Goal: Task Accomplishment & Management: Manage account settings

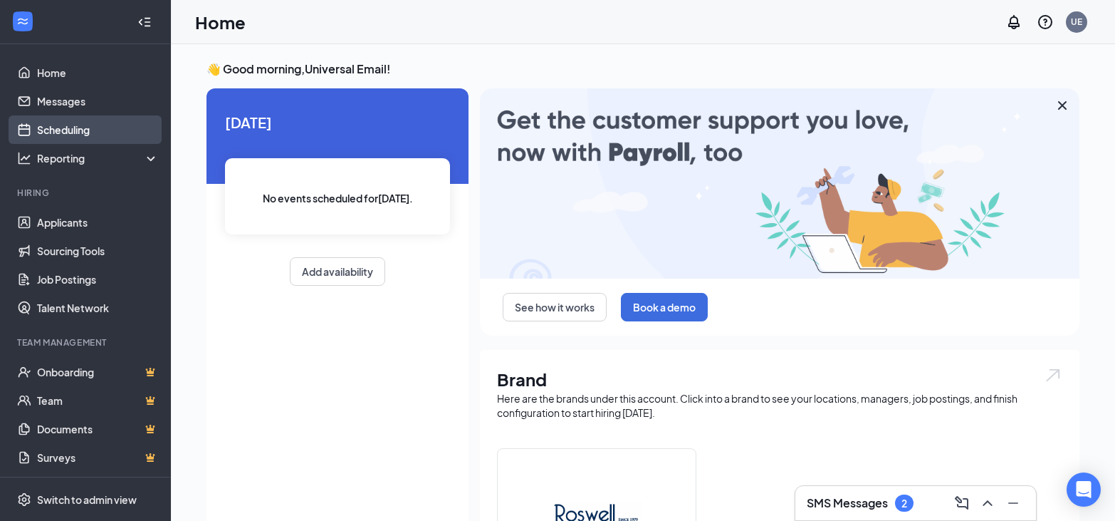
click at [58, 132] on link "Scheduling" at bounding box center [98, 129] width 122 height 28
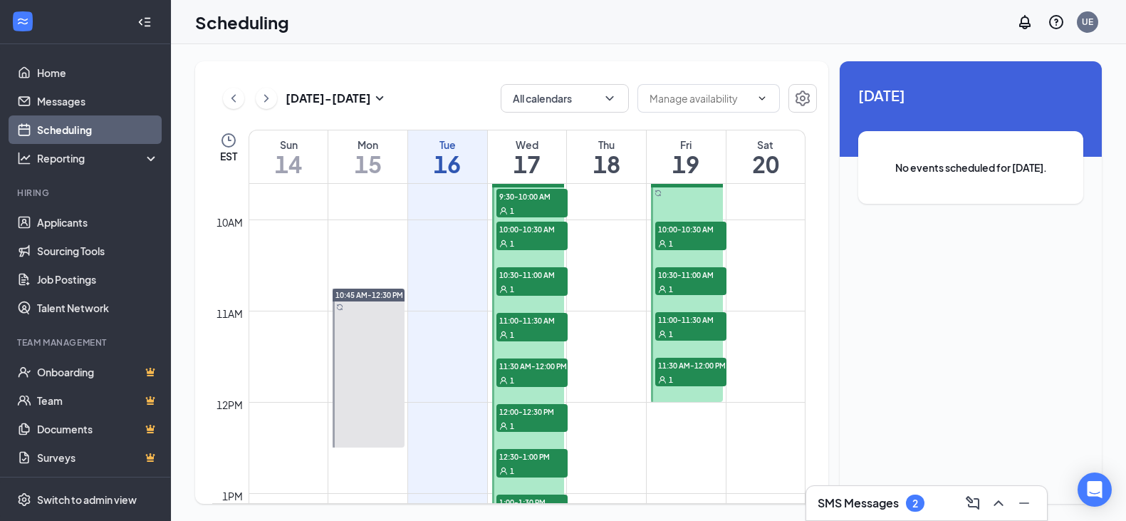
scroll to position [843, 0]
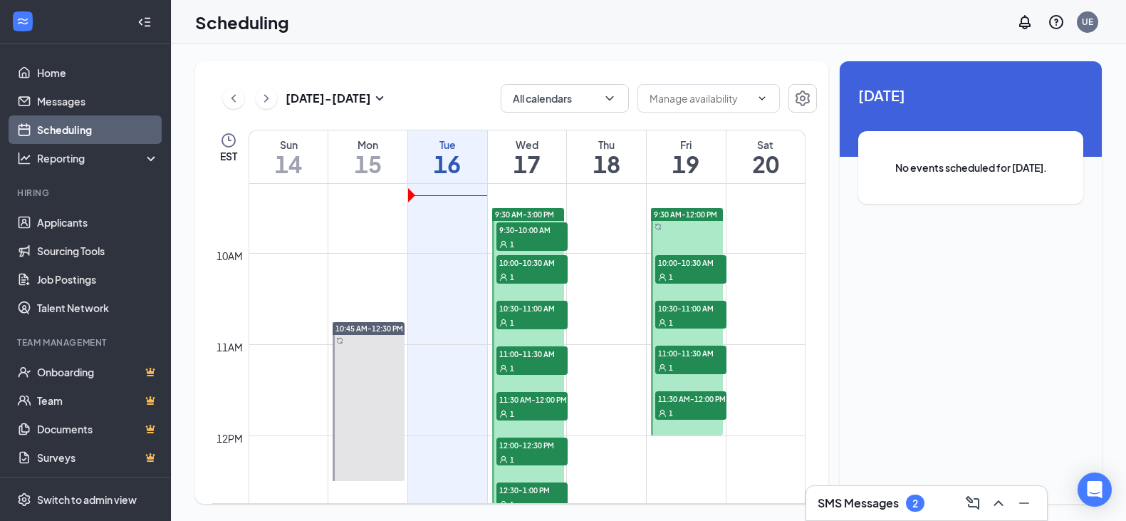
click at [533, 233] on span "9:30-10:00 AM" at bounding box center [531, 229] width 71 height 14
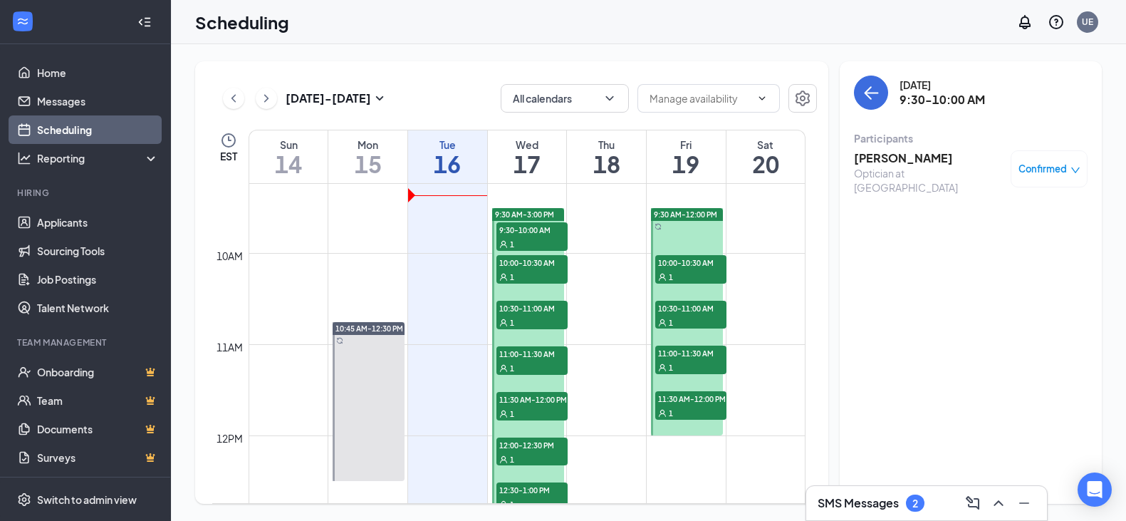
click at [900, 162] on h3 "[PERSON_NAME]" at bounding box center [929, 158] width 150 height 16
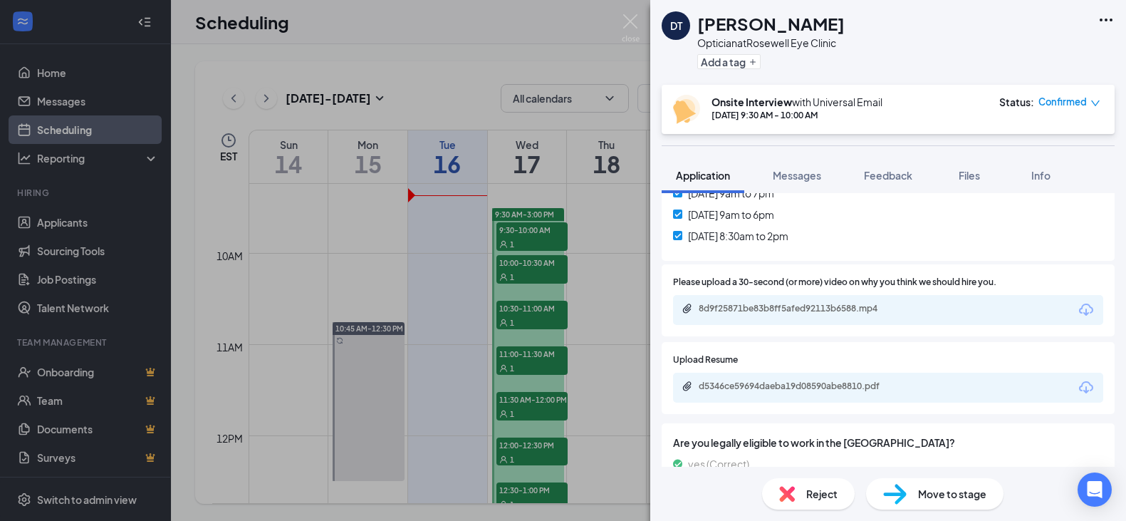
scroll to position [427, 0]
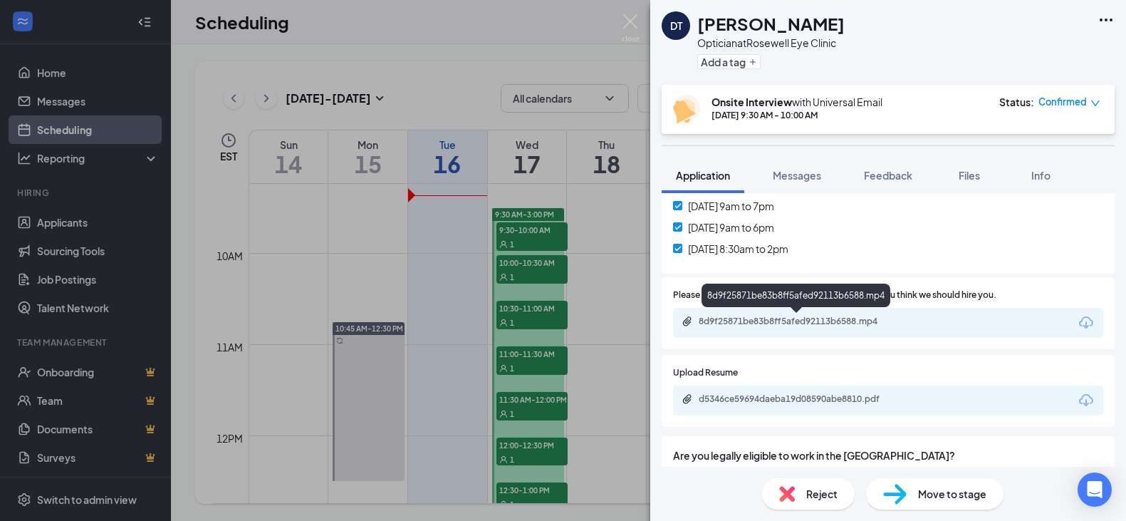
click at [827, 321] on div "8d9f25871be83b8ff5afed92113b6588.mp4" at bounding box center [798, 321] width 199 height 11
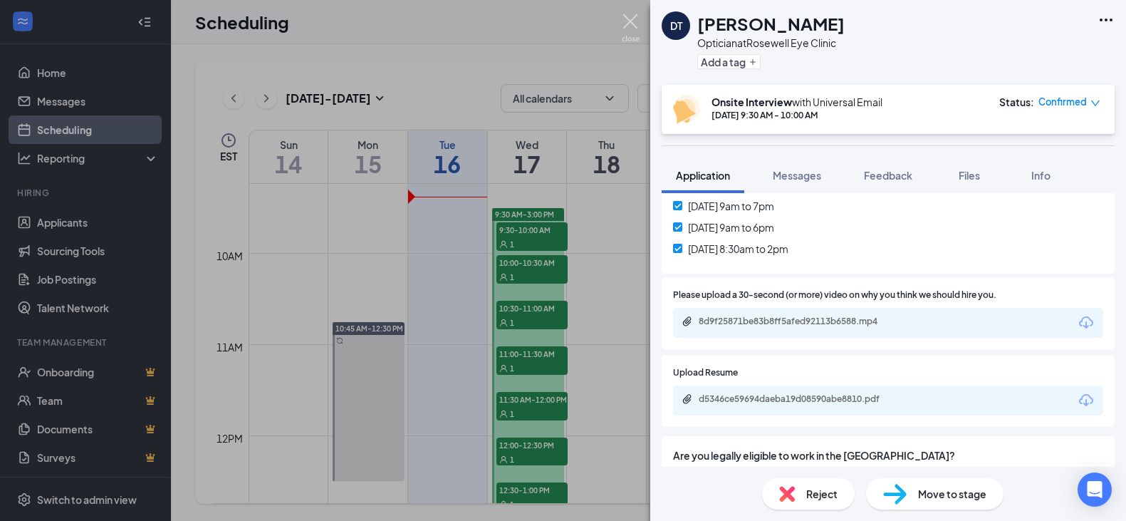
click at [630, 21] on img at bounding box center [631, 28] width 18 height 28
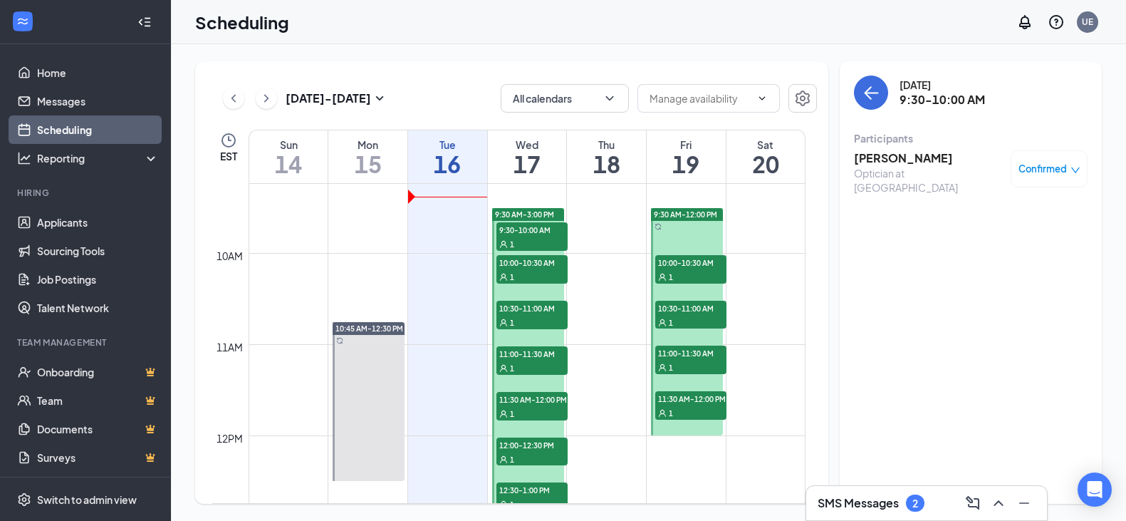
click at [877, 155] on h3 "[PERSON_NAME]" at bounding box center [929, 158] width 150 height 16
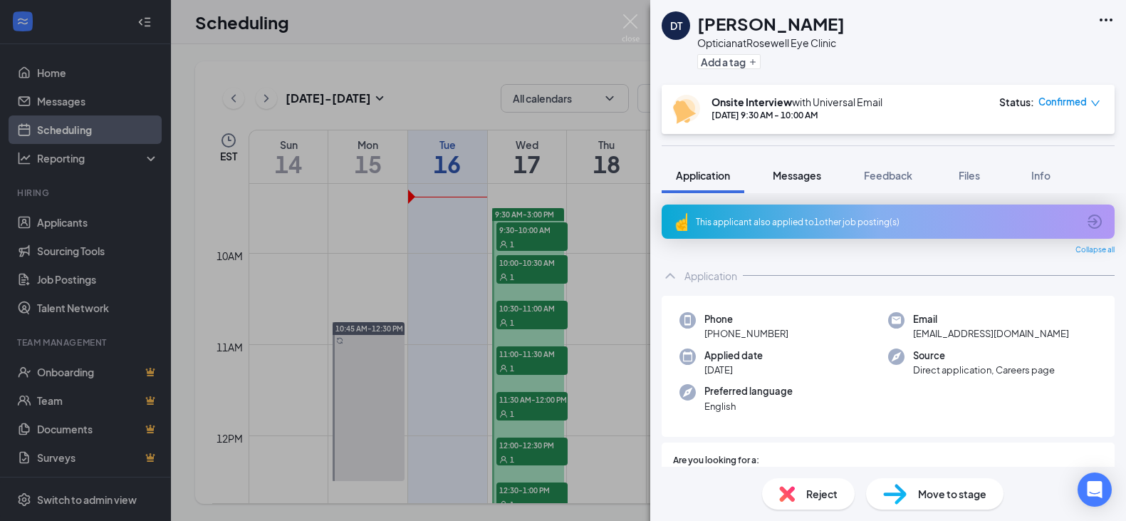
click at [789, 172] on span "Messages" at bounding box center [797, 175] width 48 height 13
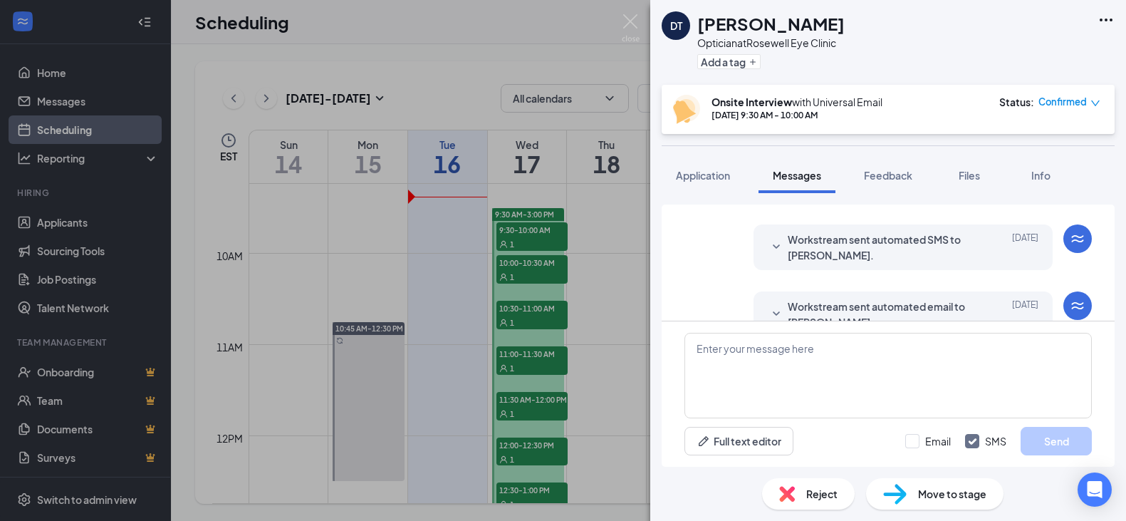
scroll to position [49, 0]
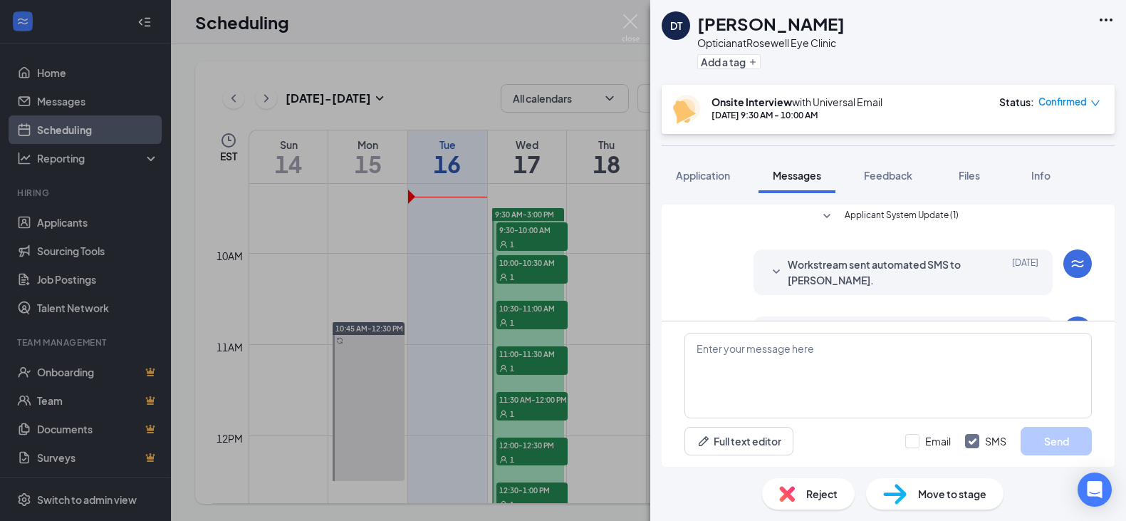
click at [820, 268] on span "Workstream sent automated SMS to [PERSON_NAME]." at bounding box center [881, 271] width 187 height 31
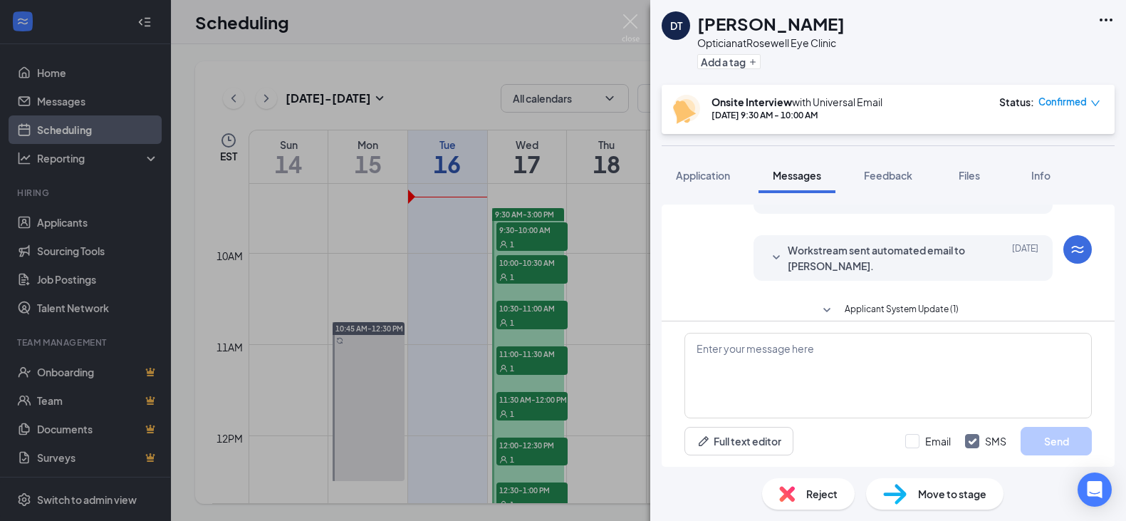
scroll to position [619, 0]
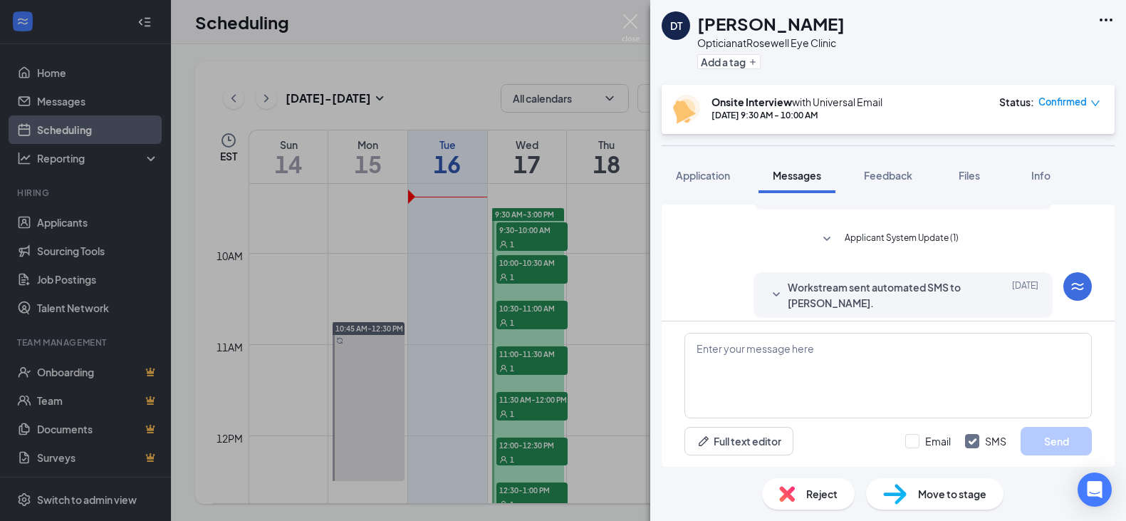
click at [882, 202] on span "Workstream sent automated email to [PERSON_NAME]." at bounding box center [881, 186] width 187 height 31
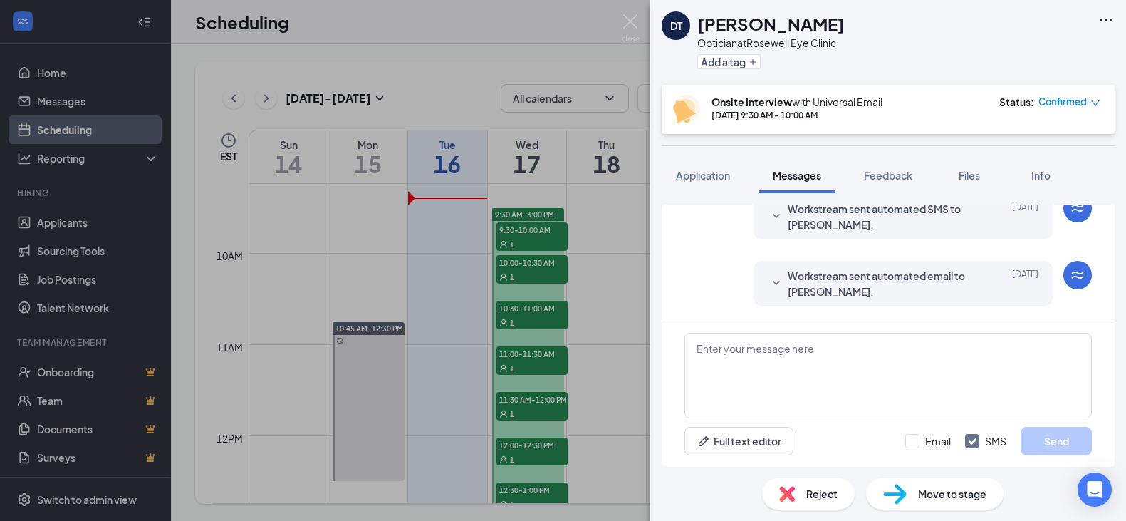
scroll to position [957, 0]
click at [898, 280] on span "Workstream sent automated email to [PERSON_NAME]." at bounding box center [881, 283] width 187 height 31
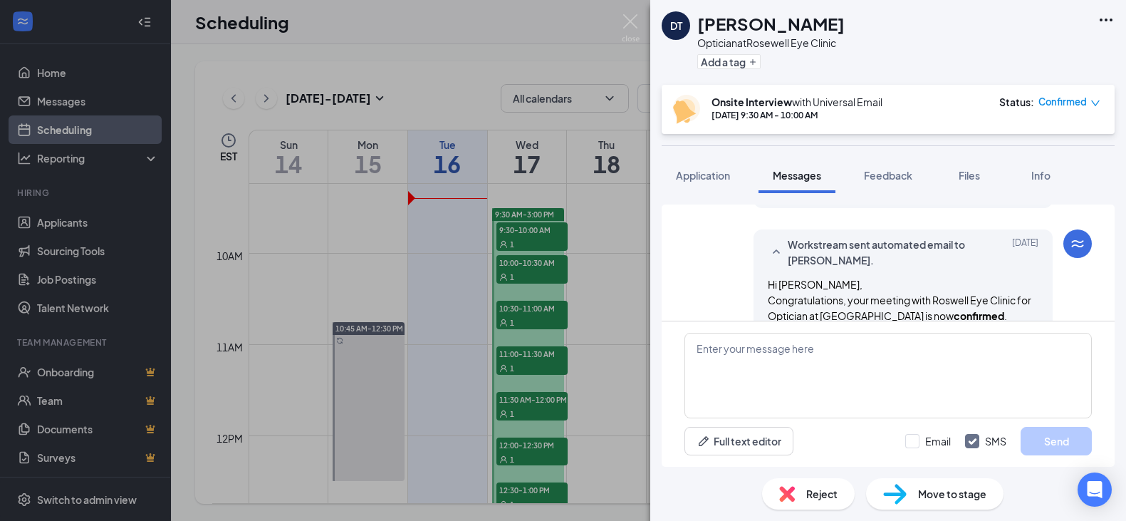
click at [871, 201] on span "Workstream sent automated SMS to [PERSON_NAME]." at bounding box center [881, 185] width 187 height 31
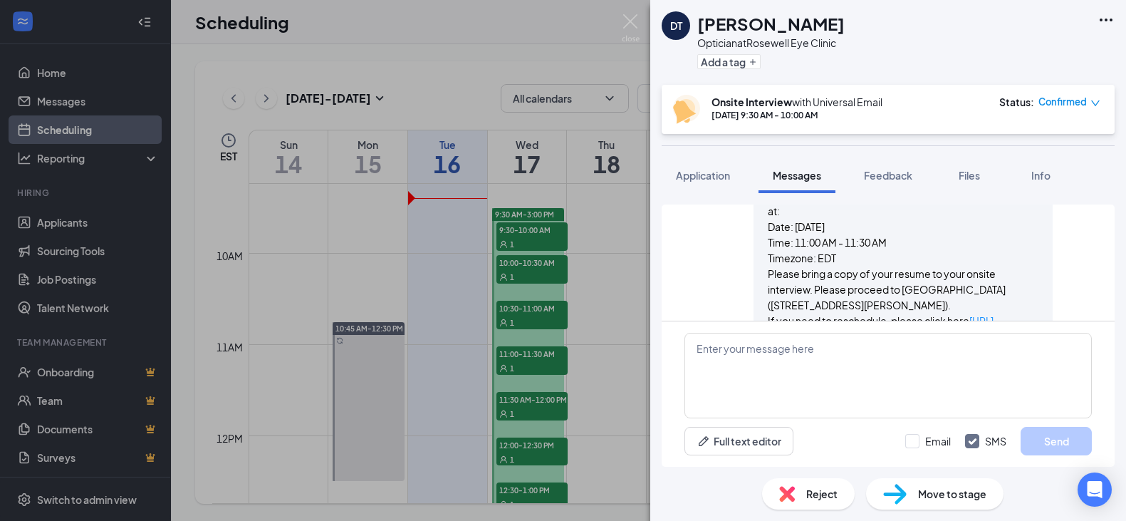
scroll to position [672, 0]
click at [630, 19] on img at bounding box center [631, 28] width 18 height 28
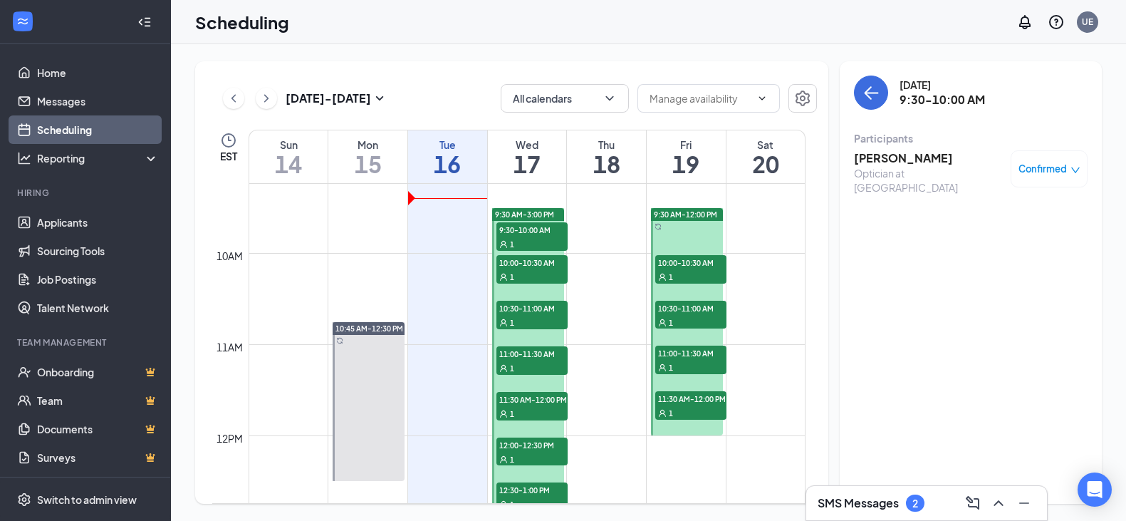
click at [551, 237] on div "1" at bounding box center [531, 243] width 71 height 14
click at [900, 164] on h3 "[PERSON_NAME]" at bounding box center [929, 158] width 150 height 16
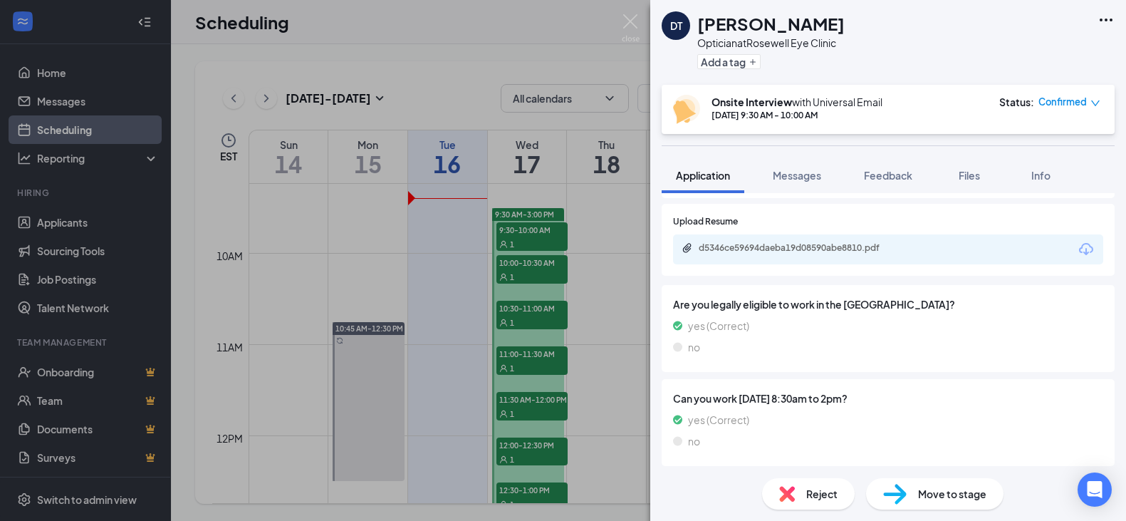
scroll to position [581, 0]
click at [829, 497] on span "Reject" at bounding box center [821, 494] width 31 height 16
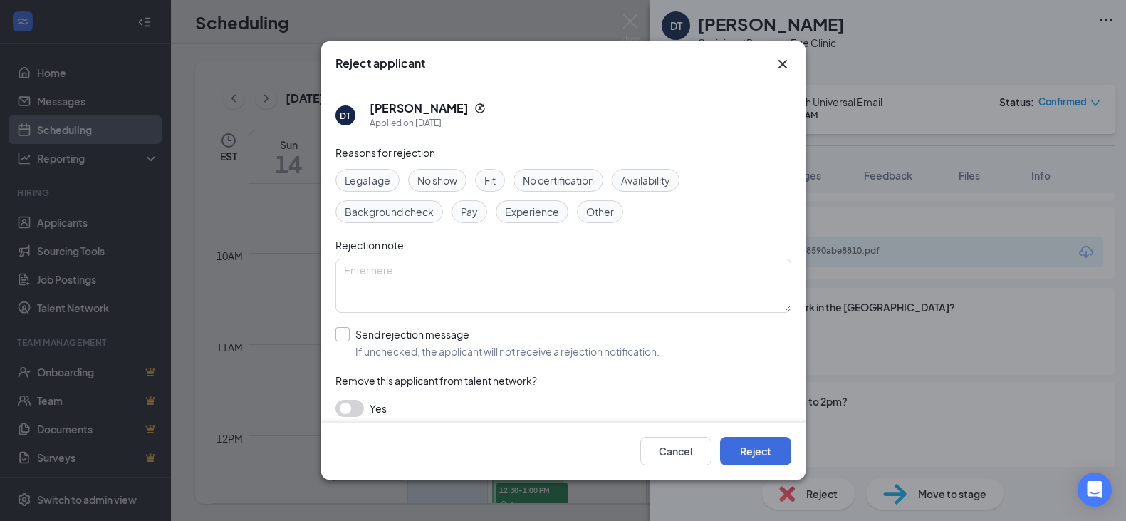
click at [341, 332] on input "Send rejection message If unchecked, the applicant will not receive a rejection…" at bounding box center [497, 342] width 324 height 31
checkbox input "true"
click at [768, 454] on button "Reject" at bounding box center [755, 451] width 71 height 28
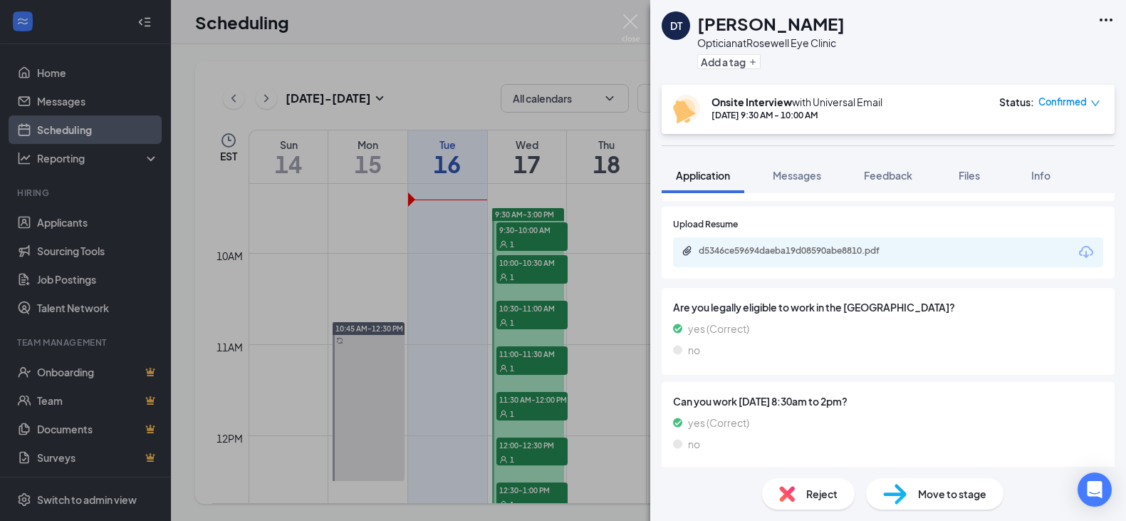
click at [533, 276] on div "DT [PERSON_NAME] Optician at Rosewell Eye Clinic Add a tag Onsite Interview wit…" at bounding box center [563, 260] width 1126 height 521
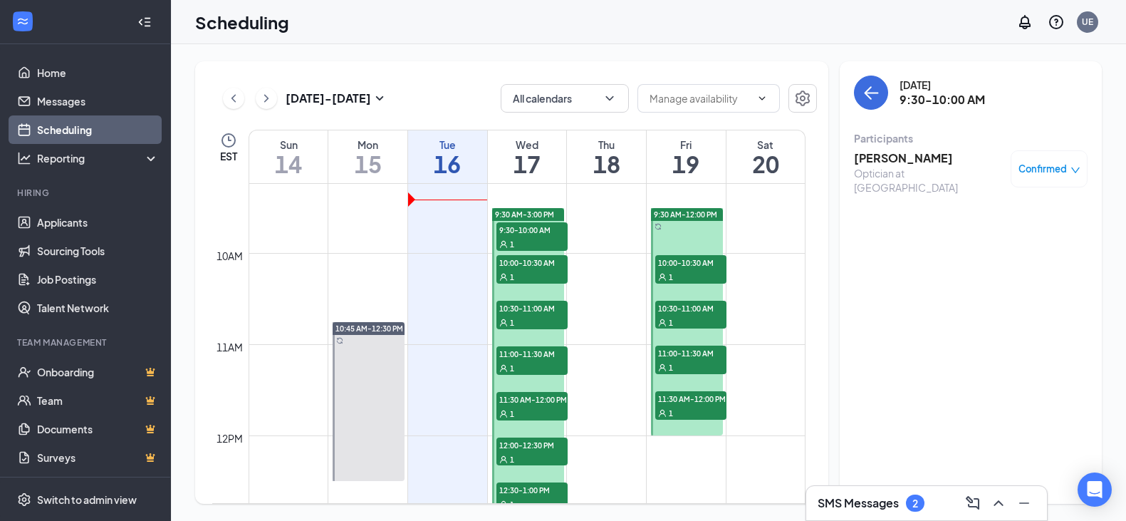
click at [533, 276] on div "1" at bounding box center [531, 276] width 71 height 14
click at [901, 163] on h3 "[PERSON_NAME]" at bounding box center [929, 158] width 150 height 16
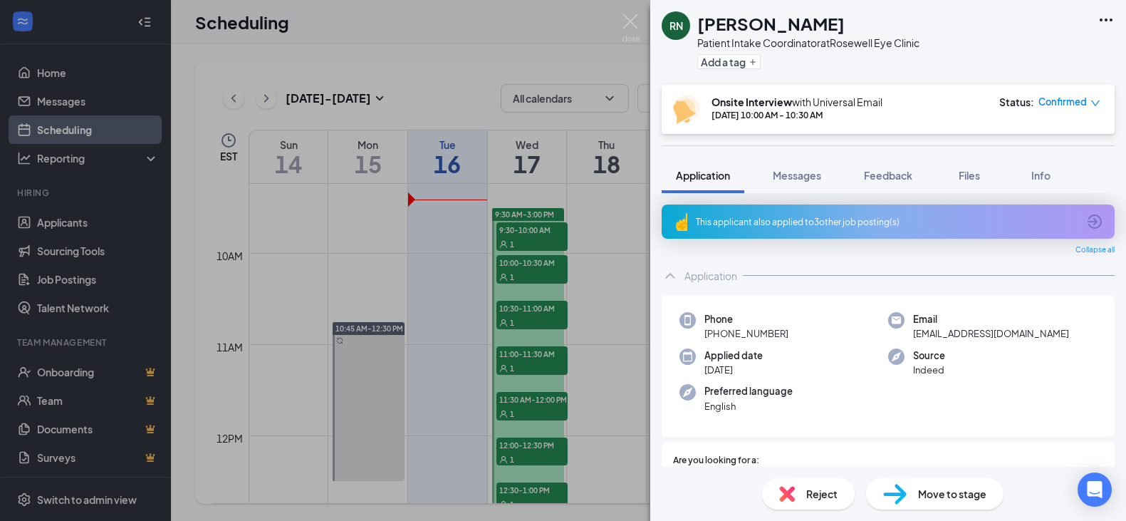
click at [835, 490] on span "Reject" at bounding box center [821, 494] width 31 height 16
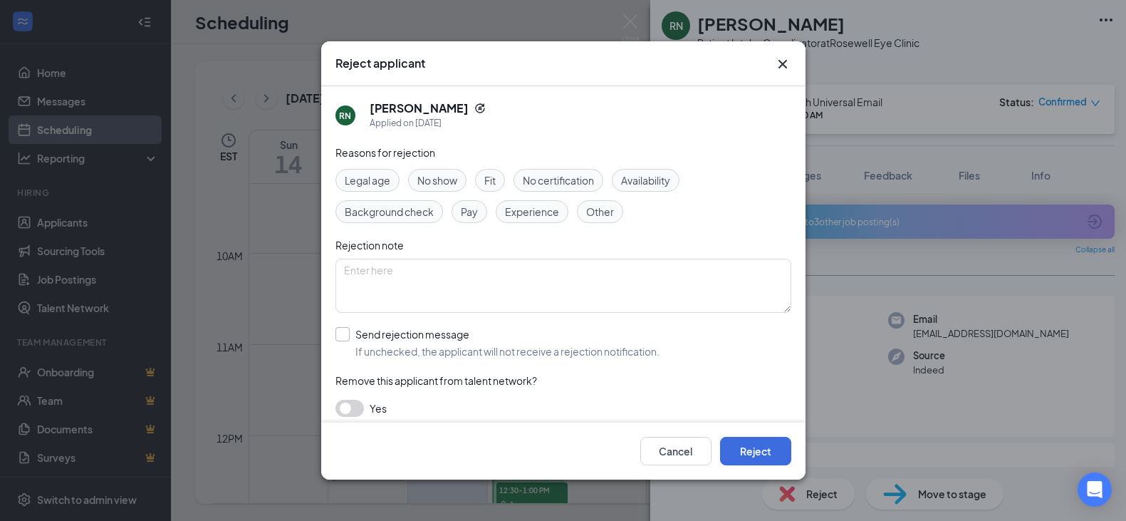
click at [345, 330] on input "Send rejection message If unchecked, the applicant will not receive a rejection…" at bounding box center [497, 342] width 324 height 31
checkbox input "true"
click at [750, 451] on button "Reject" at bounding box center [755, 451] width 71 height 28
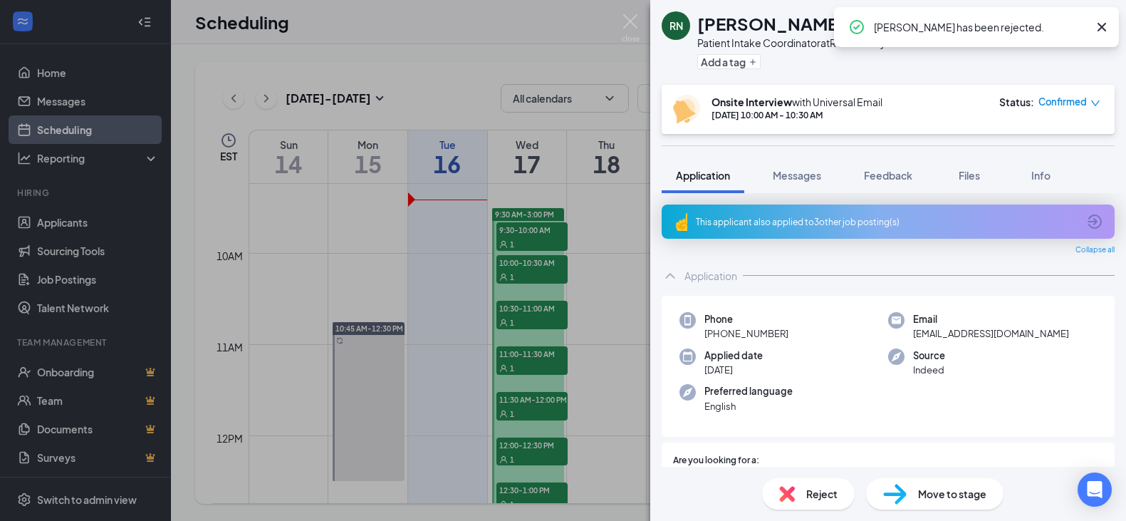
click at [540, 309] on div "RN [PERSON_NAME] Patient Intake Coordinator at Rosewell Eye Clinic Add a tag On…" at bounding box center [563, 260] width 1126 height 521
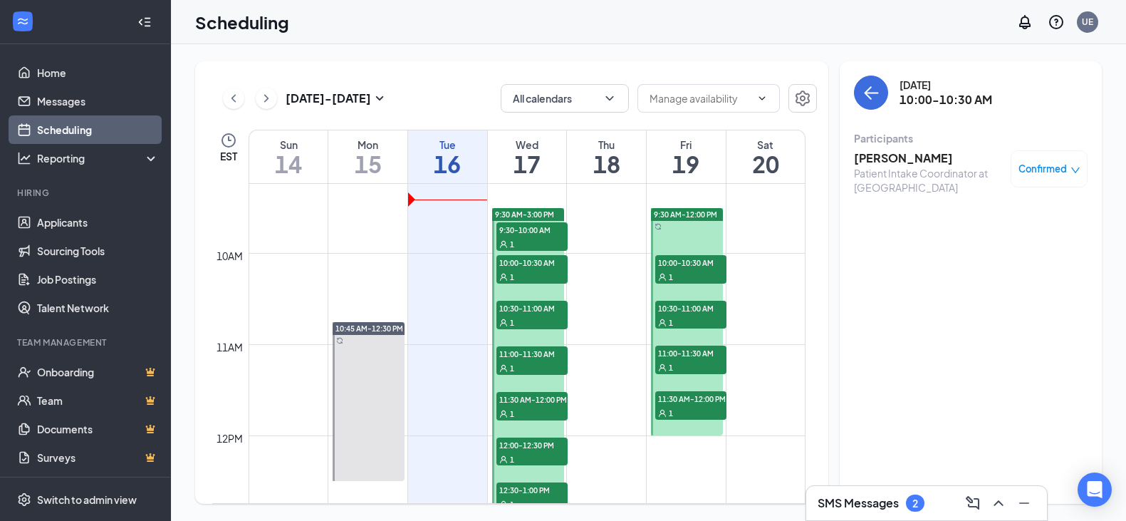
click at [540, 313] on span "10:30-11:00 AM" at bounding box center [531, 308] width 71 height 14
click at [917, 152] on h3 "[PERSON_NAME]" at bounding box center [929, 158] width 150 height 16
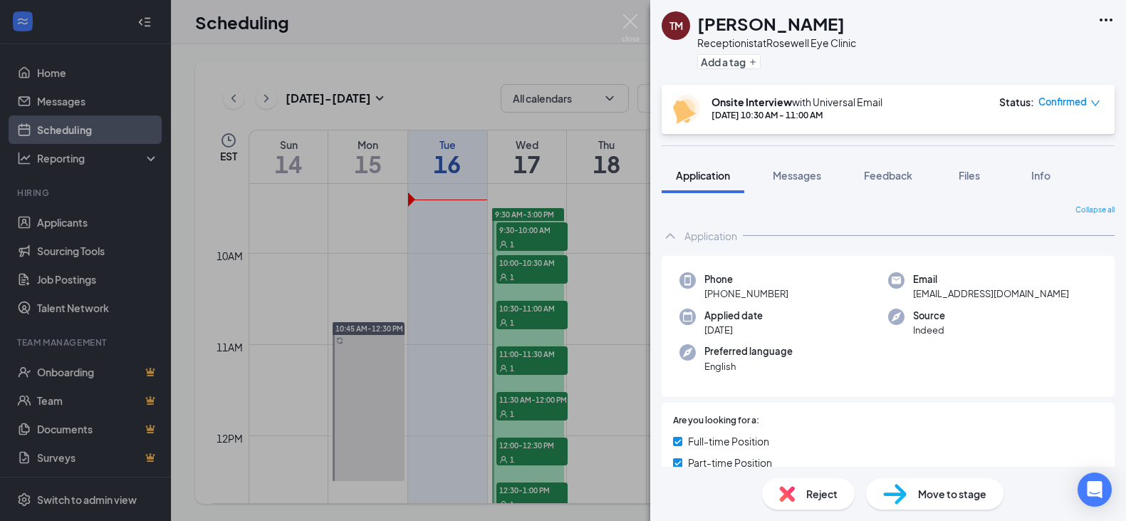
click at [827, 497] on span "Reject" at bounding box center [821, 494] width 31 height 16
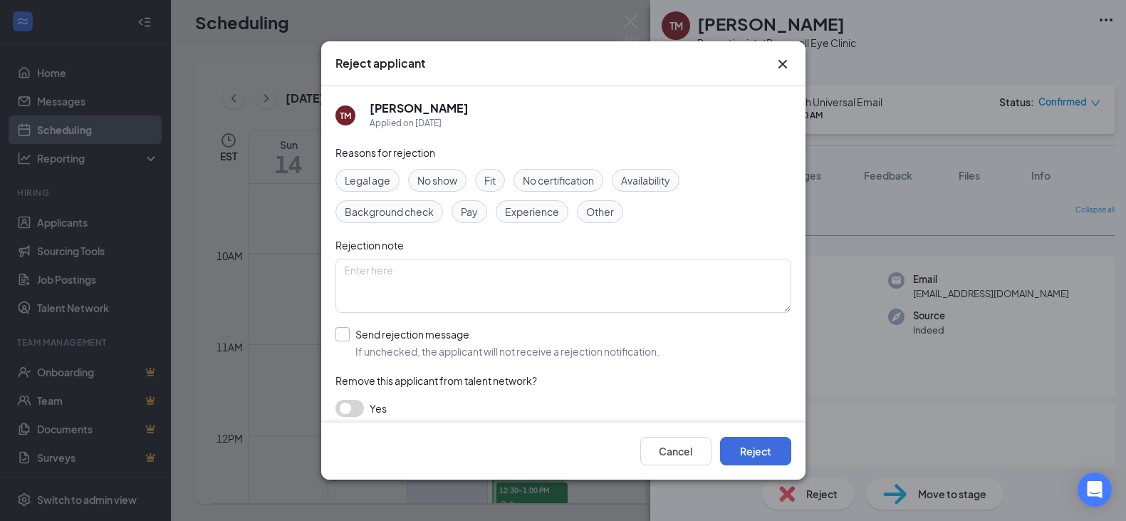
click at [342, 332] on input "Send rejection message If unchecked, the applicant will not receive a rejection…" at bounding box center [497, 342] width 324 height 31
checkbox input "true"
click at [744, 456] on button "Reject" at bounding box center [755, 451] width 71 height 28
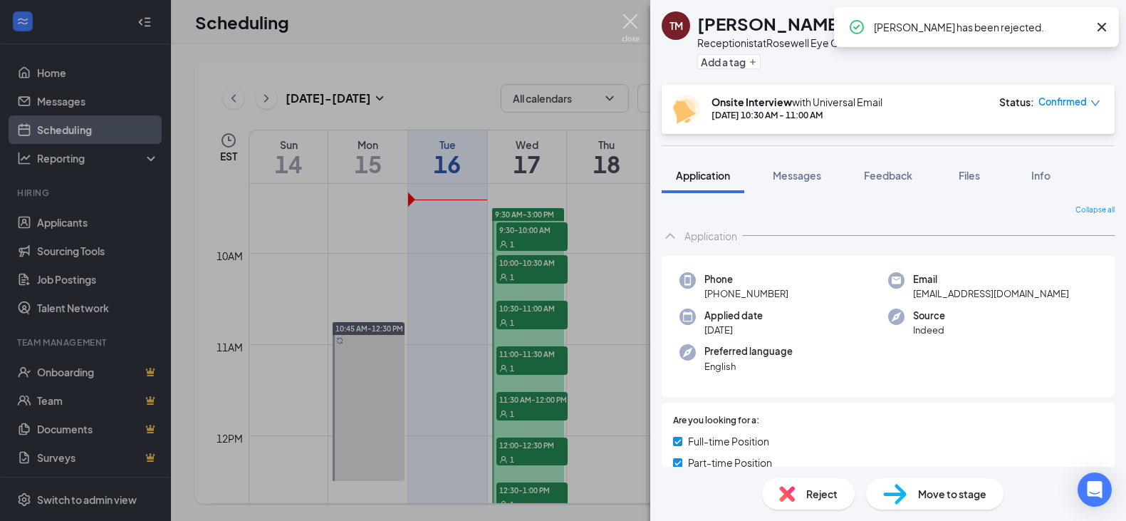
click at [632, 19] on img at bounding box center [631, 28] width 18 height 28
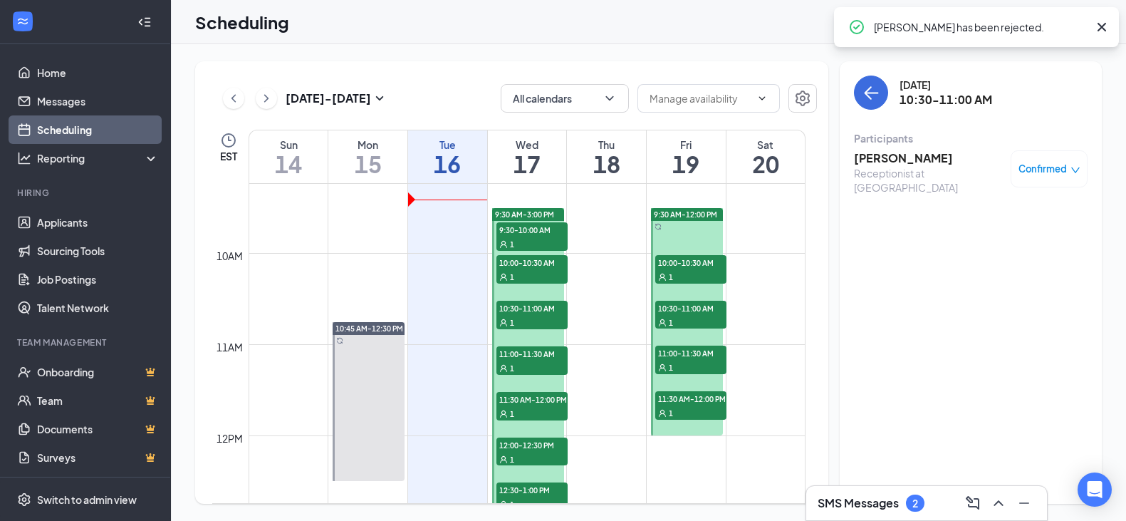
click at [542, 356] on span "11:00-11:30 AM" at bounding box center [531, 353] width 71 height 14
click at [883, 160] on h3 "[PERSON_NAME]" at bounding box center [929, 158] width 150 height 16
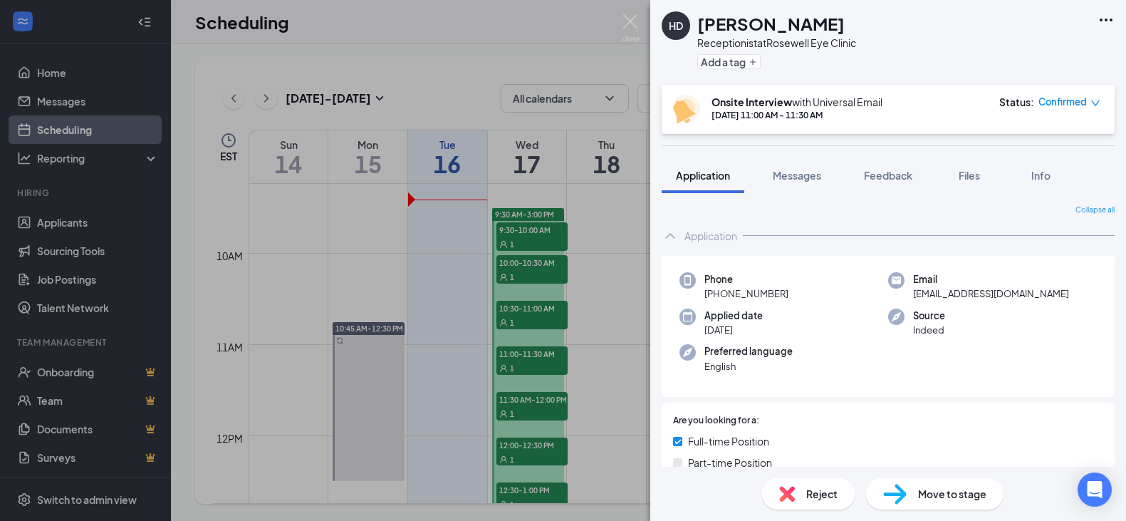
click at [833, 488] on span "Reject" at bounding box center [821, 494] width 31 height 16
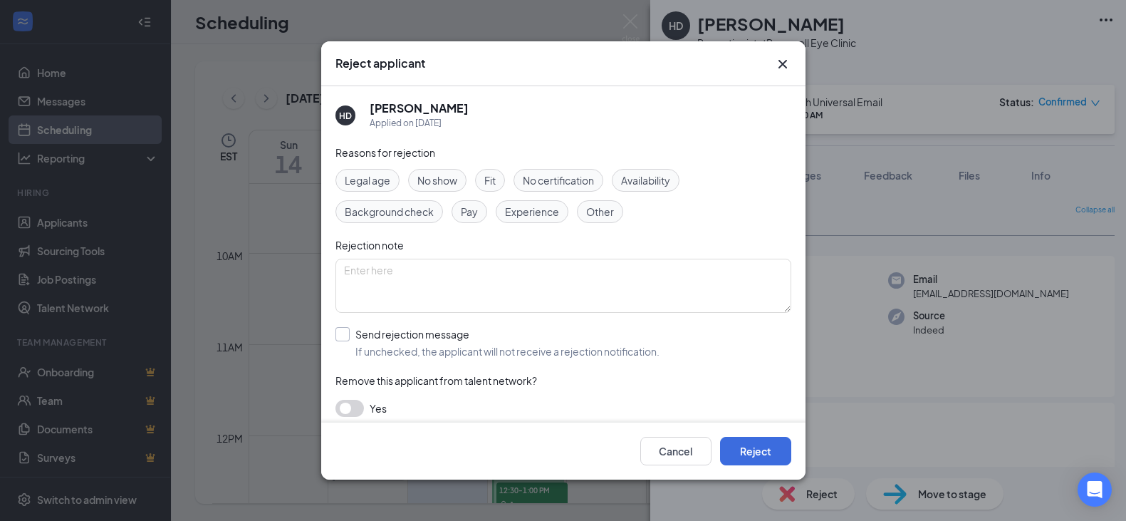
click at [350, 335] on input "Send rejection message If unchecked, the applicant will not receive a rejection…" at bounding box center [497, 342] width 324 height 31
checkbox input "true"
click at [740, 449] on button "Reject" at bounding box center [755, 451] width 71 height 28
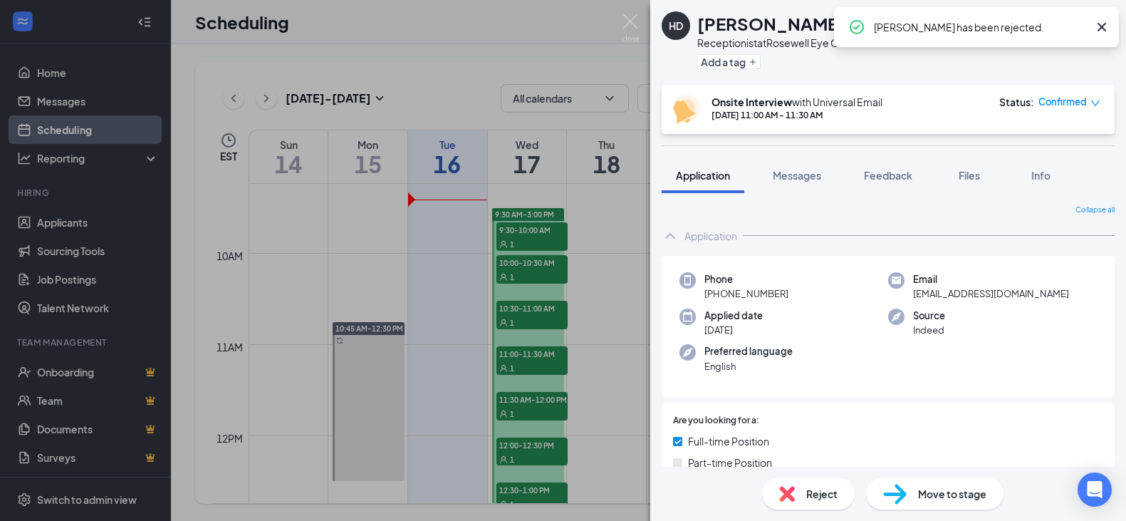
click at [531, 366] on div "HD [PERSON_NAME] Receptionist at Rosewell Eye Clinic Add a tag Onsite Interview…" at bounding box center [563, 260] width 1126 height 521
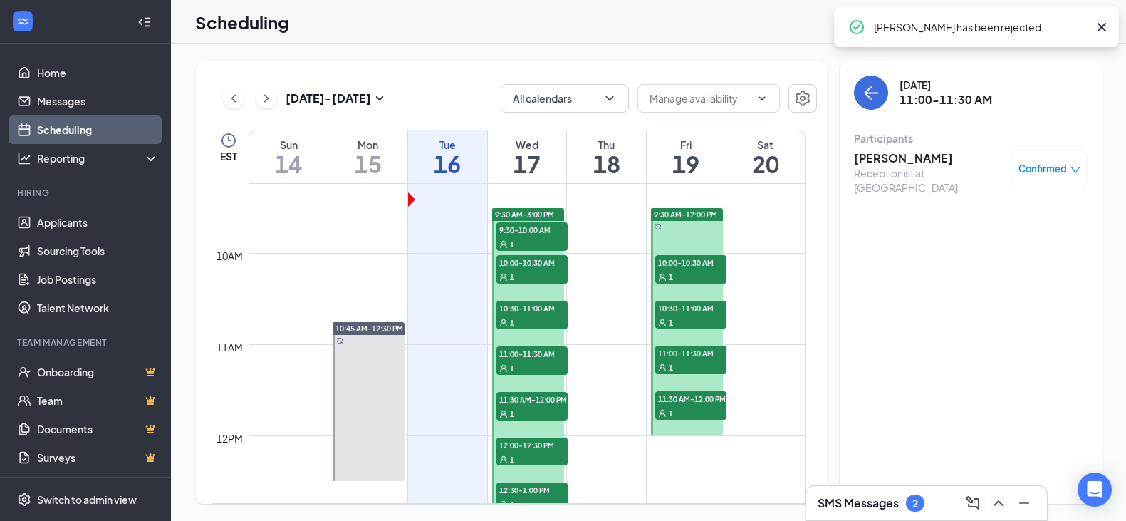
click at [531, 366] on div "1" at bounding box center [531, 367] width 71 height 14
click at [538, 408] on div "1" at bounding box center [531, 413] width 71 height 14
click at [889, 160] on h3 "[PERSON_NAME]" at bounding box center [929, 158] width 150 height 16
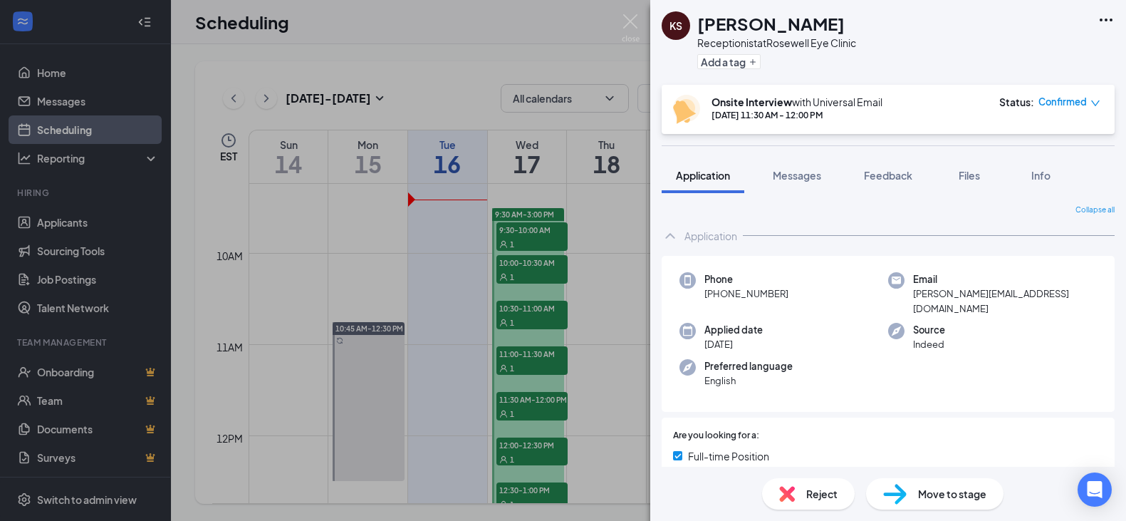
click at [817, 491] on span "Reject" at bounding box center [821, 494] width 31 height 16
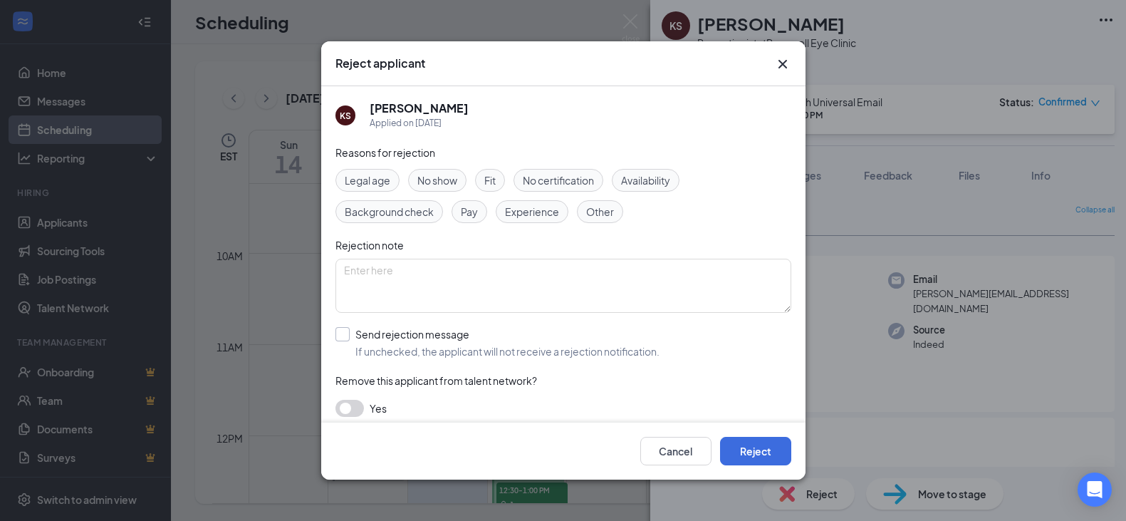
click at [340, 336] on input "Send rejection message If unchecked, the applicant will not receive a rejection…" at bounding box center [497, 342] width 324 height 31
checkbox input "true"
click at [785, 442] on button "Reject" at bounding box center [755, 451] width 71 height 28
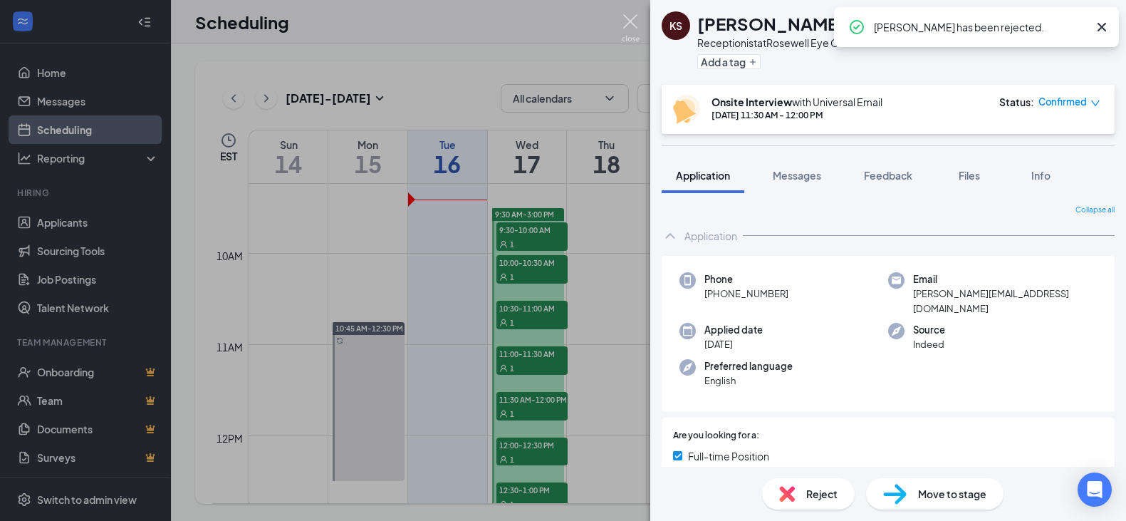
click at [629, 21] on img at bounding box center [631, 28] width 18 height 28
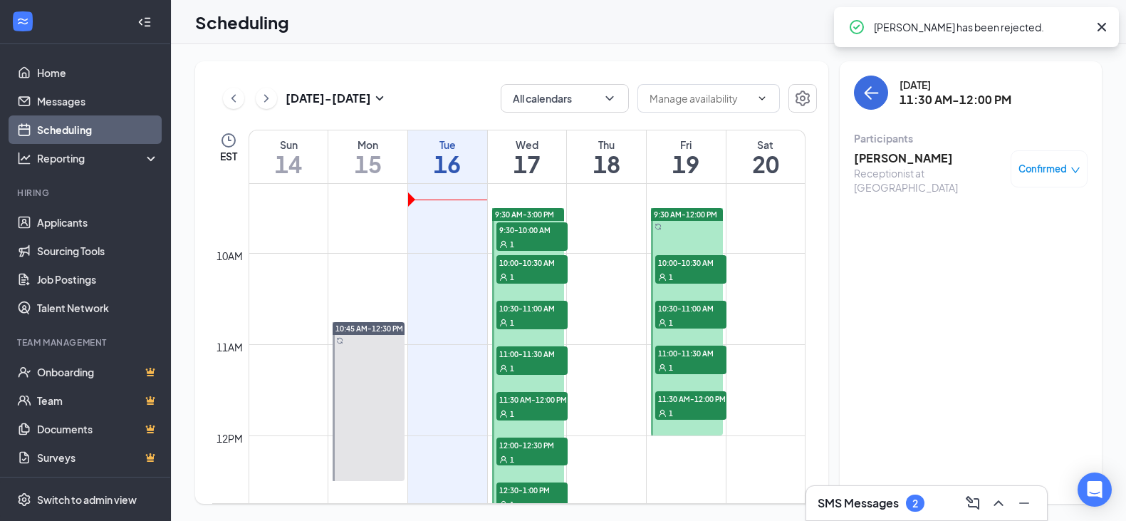
click at [538, 445] on span "12:00-12:30 PM" at bounding box center [531, 444] width 71 height 14
click at [887, 154] on h3 "[PERSON_NAME]" at bounding box center [929, 158] width 150 height 16
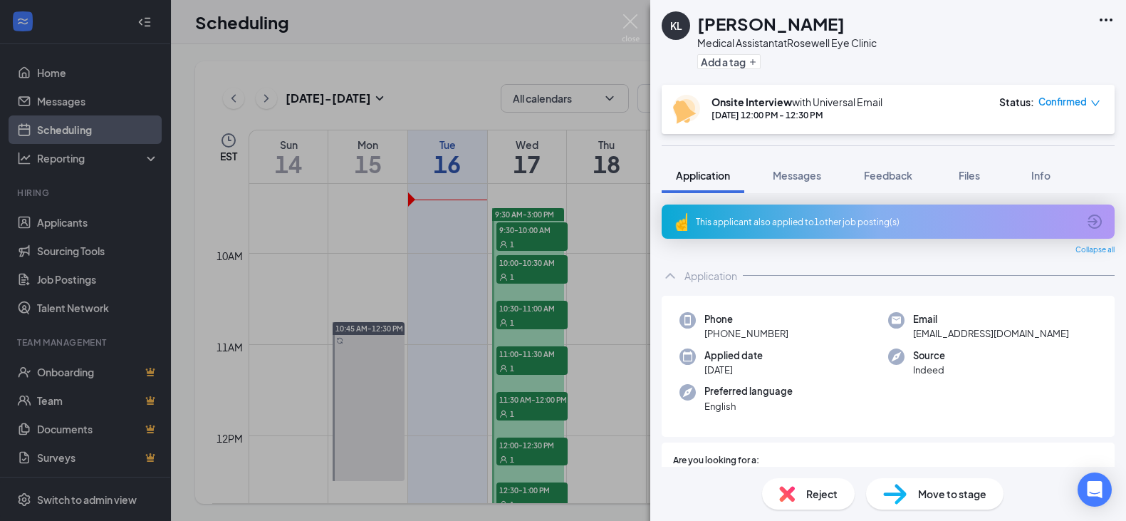
click at [806, 489] on span "Reject" at bounding box center [821, 494] width 31 height 16
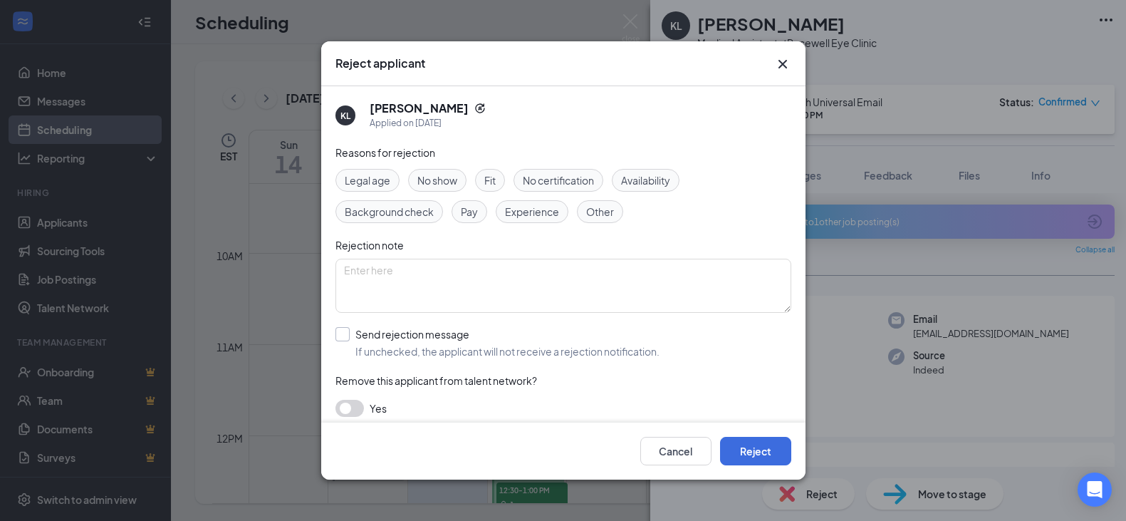
click at [343, 332] on input "Send rejection message If unchecked, the applicant will not receive a rejection…" at bounding box center [497, 342] width 324 height 31
checkbox input "true"
click at [764, 454] on button "Reject" at bounding box center [755, 451] width 71 height 28
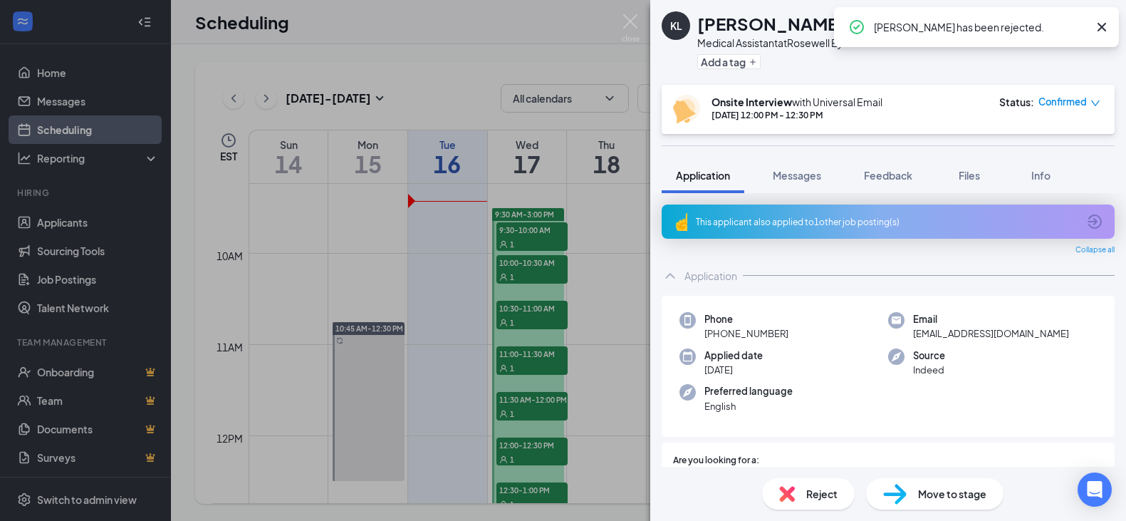
click at [548, 489] on div "[PERSON_NAME] Medical Assistant at [GEOGRAPHIC_DATA] Add a tag Onsite Interview…" at bounding box center [563, 260] width 1126 height 521
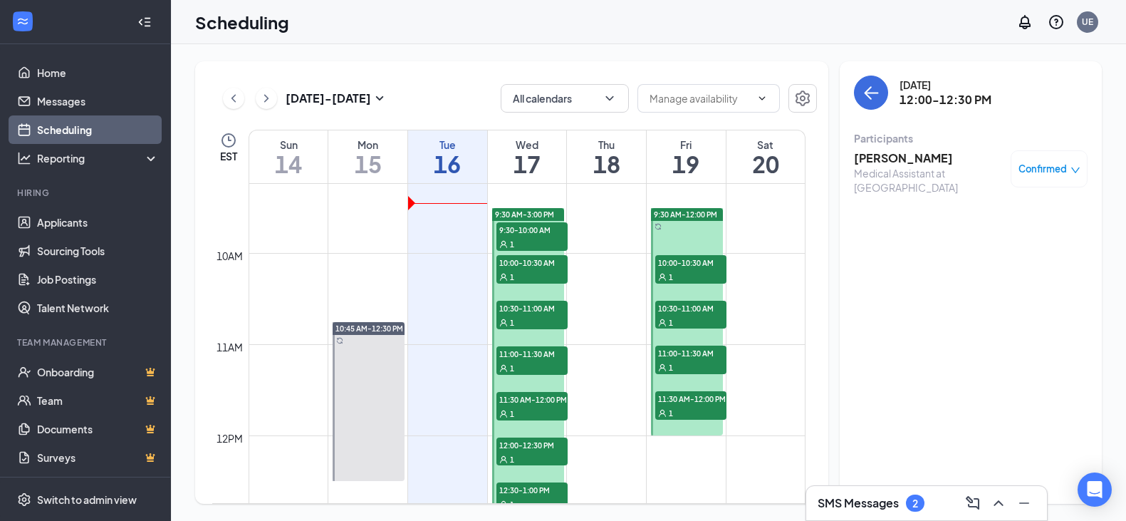
click at [897, 162] on h3 "[PERSON_NAME]" at bounding box center [929, 158] width 150 height 16
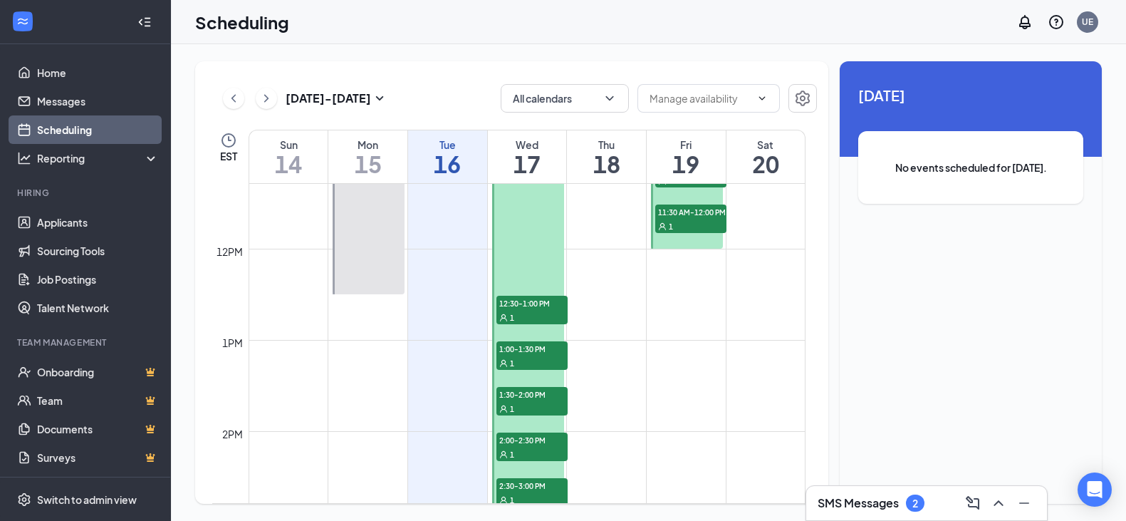
scroll to position [1056, 0]
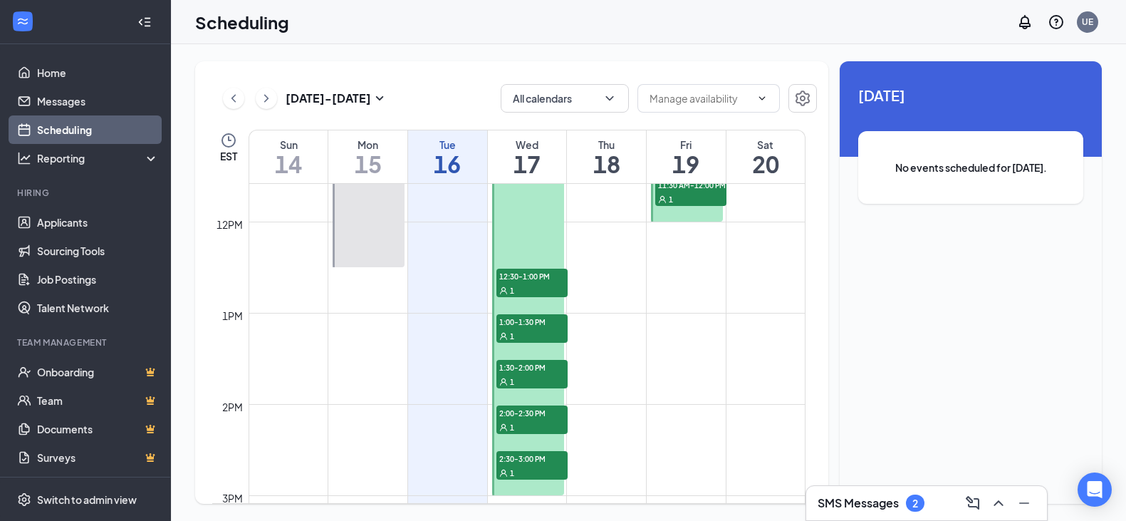
click at [535, 276] on span "12:30-1:00 PM" at bounding box center [531, 276] width 71 height 14
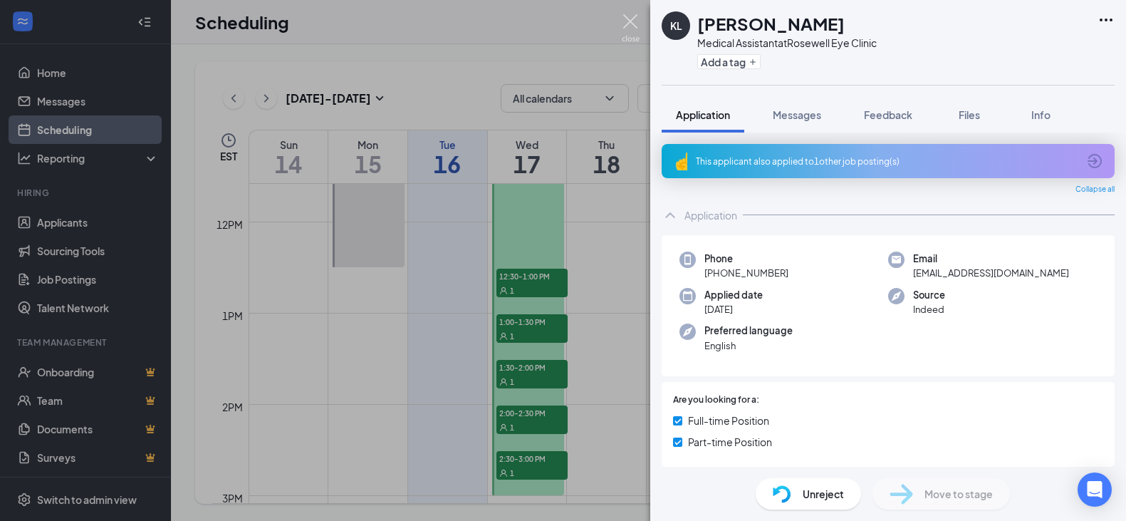
click at [632, 22] on img at bounding box center [631, 28] width 18 height 28
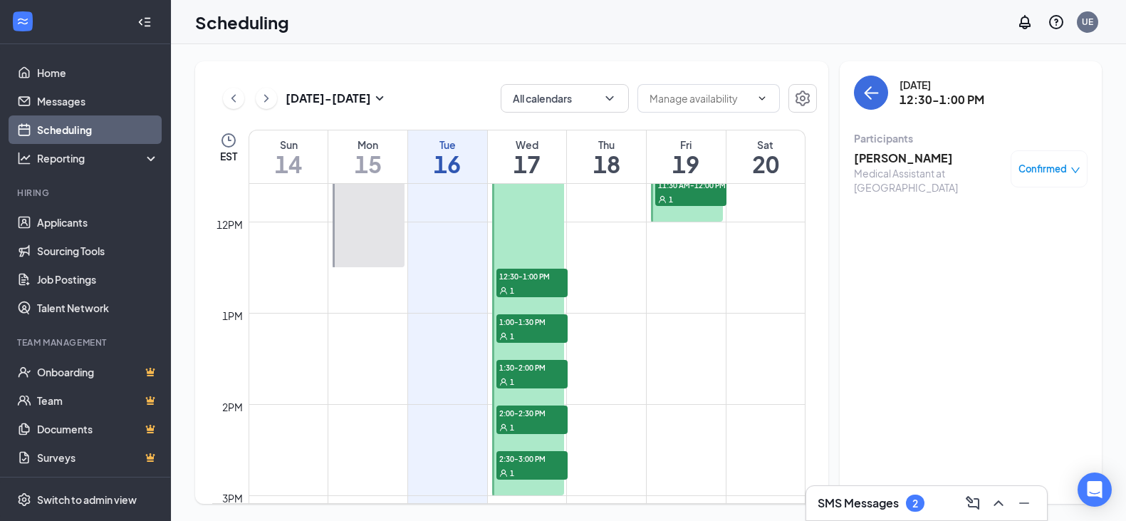
click at [912, 160] on h3 "[PERSON_NAME]" at bounding box center [929, 158] width 150 height 16
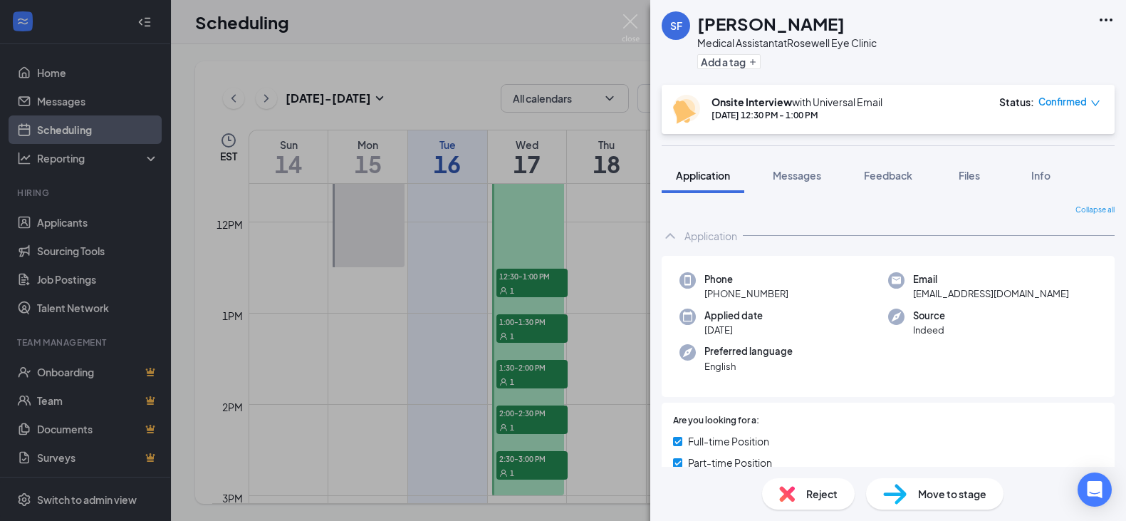
click at [816, 496] on span "Reject" at bounding box center [821, 494] width 31 height 16
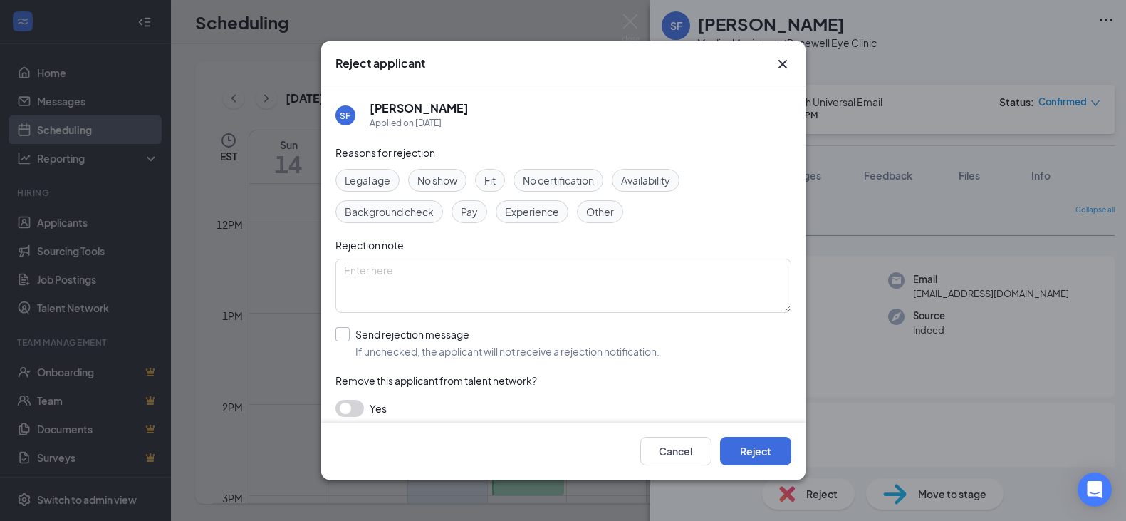
click at [342, 338] on input "Send rejection message If unchecked, the applicant will not receive a rejection…" at bounding box center [497, 342] width 324 height 31
checkbox input "true"
click at [750, 449] on button "Reject" at bounding box center [755, 451] width 71 height 28
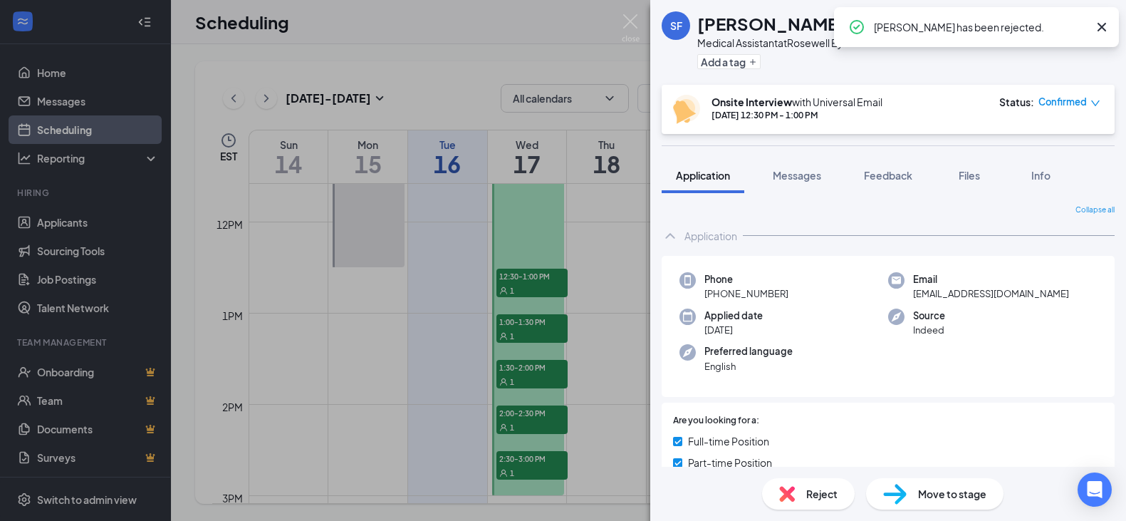
click at [547, 333] on div "SF [PERSON_NAME] Medical Assistant at Rosewell Eye Clinic Add a tag Onsite Inte…" at bounding box center [563, 260] width 1126 height 521
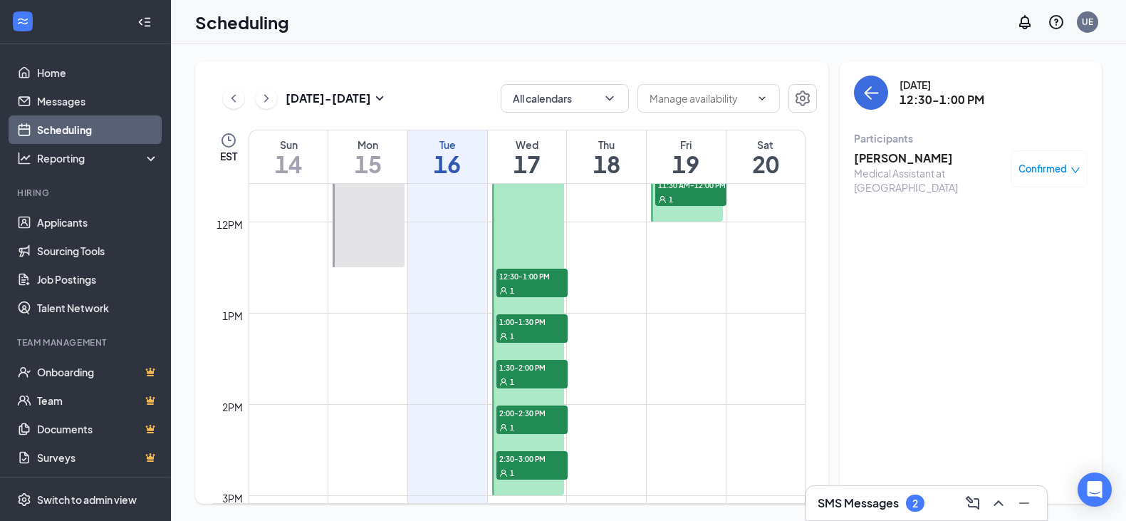
click at [547, 333] on div "1" at bounding box center [531, 335] width 71 height 14
click at [894, 159] on h3 "Miracle Chase" at bounding box center [929, 158] width 150 height 16
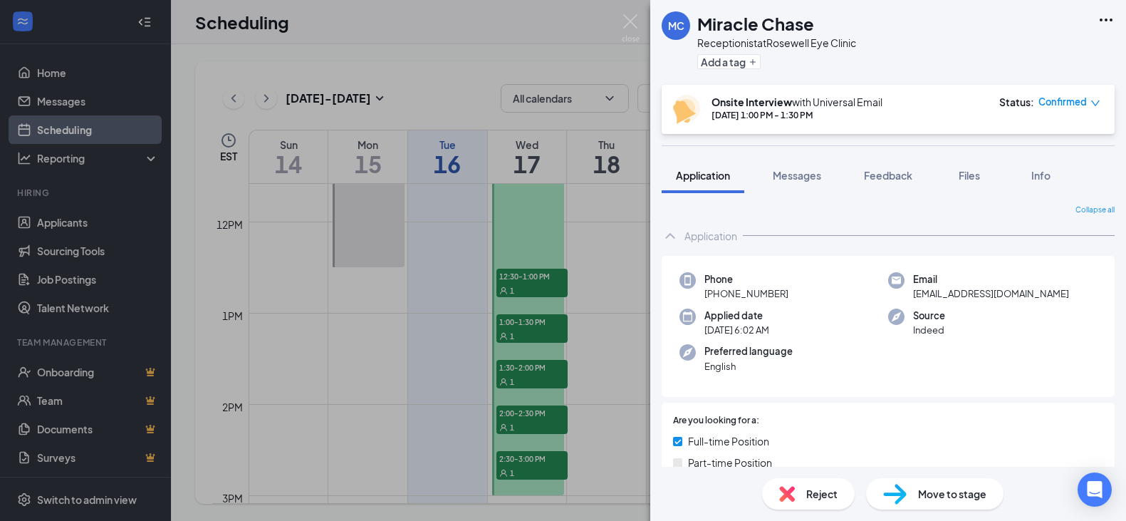
click at [819, 487] on span "Reject" at bounding box center [821, 494] width 31 height 16
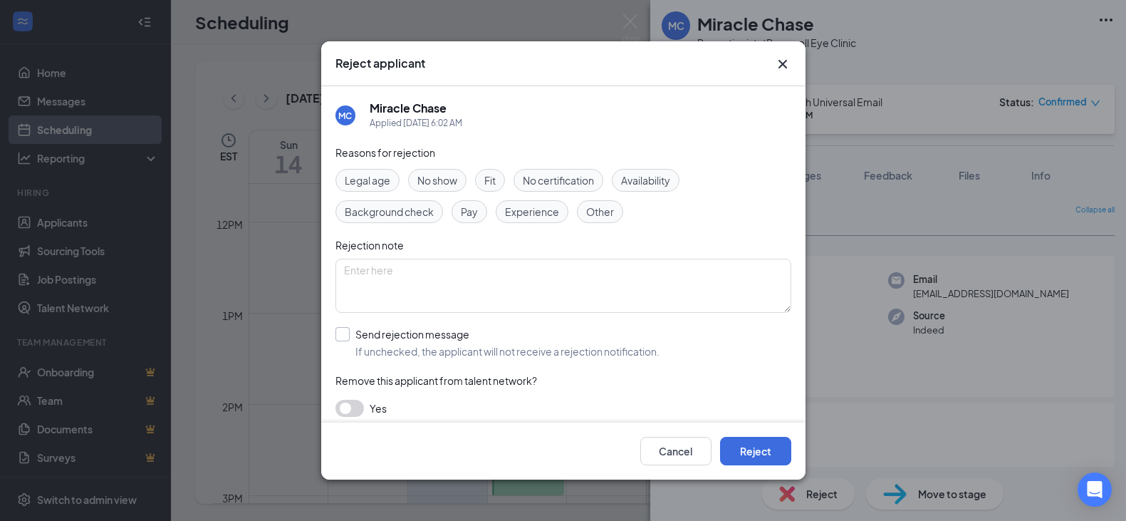
click at [339, 328] on input "Send rejection message If unchecked, the applicant will not receive a rejection…" at bounding box center [497, 342] width 324 height 31
checkbox input "true"
click at [755, 452] on button "Reject" at bounding box center [755, 451] width 71 height 28
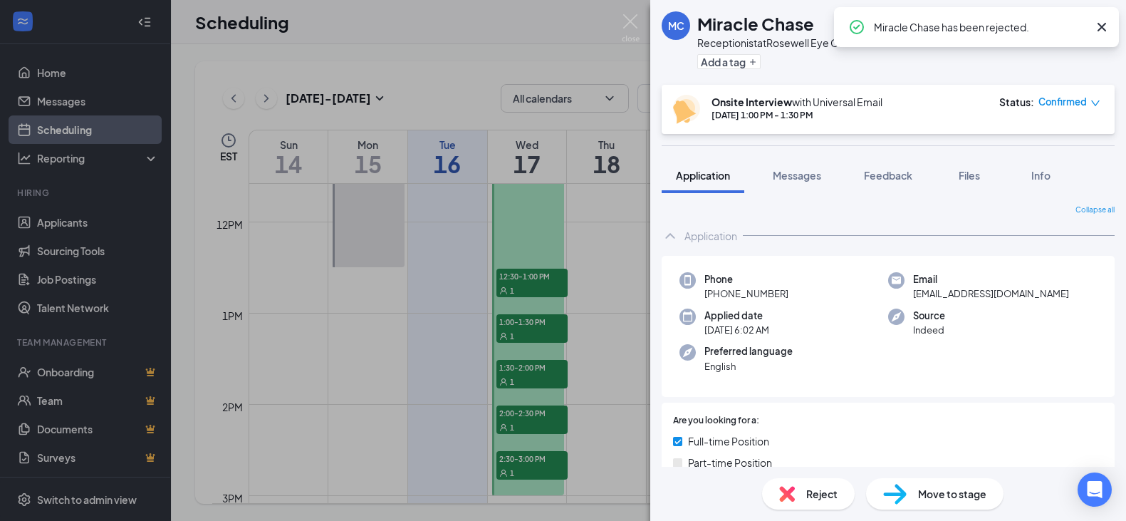
click at [541, 422] on div "MC Miracle Chase Receptionist at Rosewell Eye Clinic Add a tag Onsite Interview…" at bounding box center [563, 260] width 1126 height 521
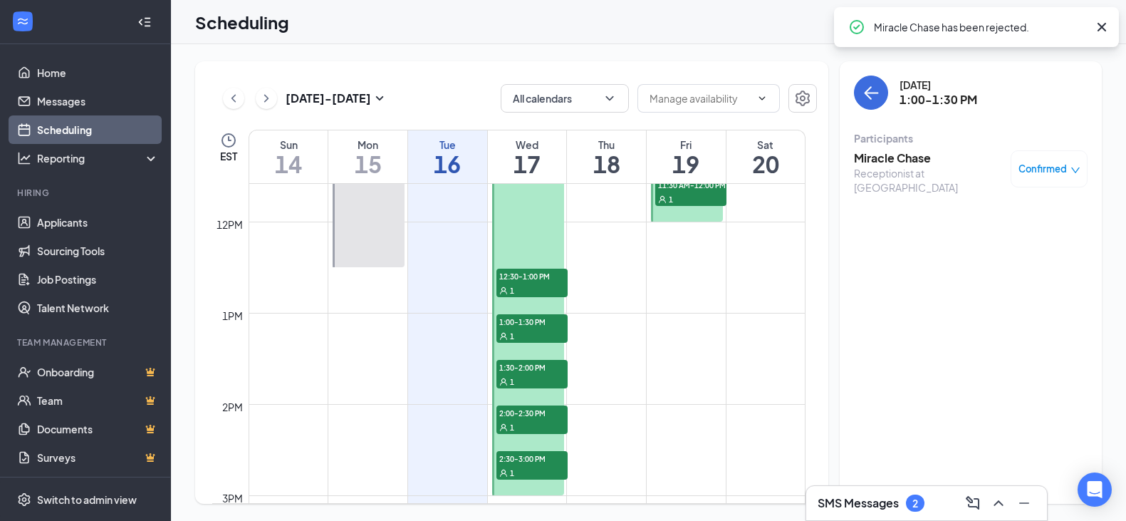
click at [541, 422] on div "1" at bounding box center [531, 427] width 71 height 14
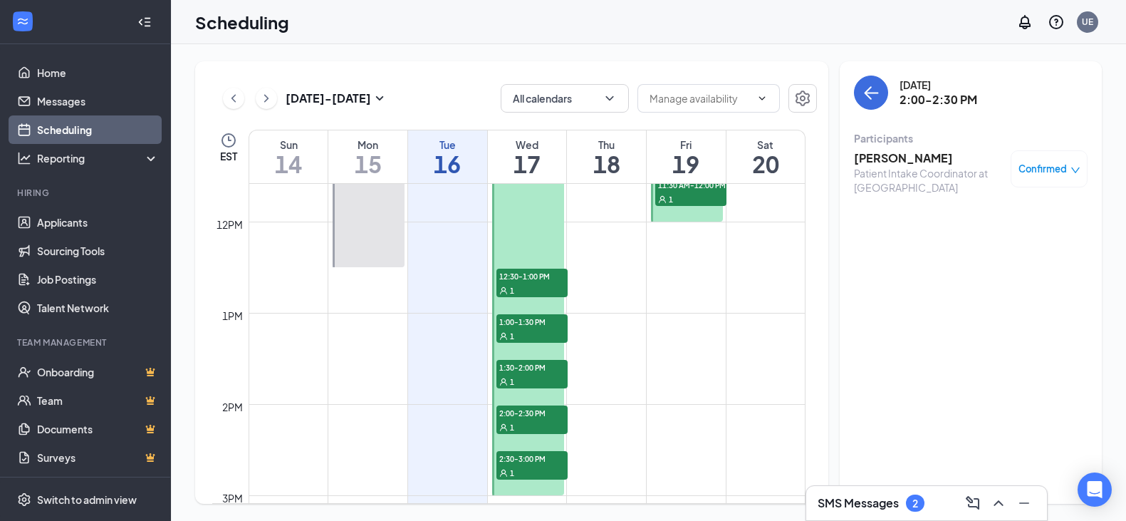
click at [898, 153] on h3 "[PERSON_NAME]" at bounding box center [929, 158] width 150 height 16
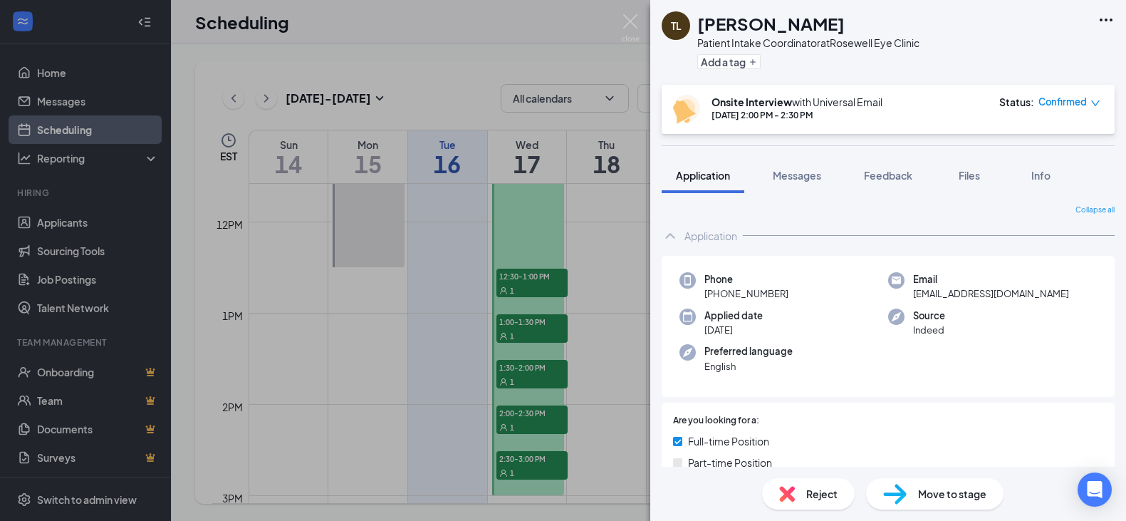
click at [818, 494] on span "Reject" at bounding box center [821, 494] width 31 height 16
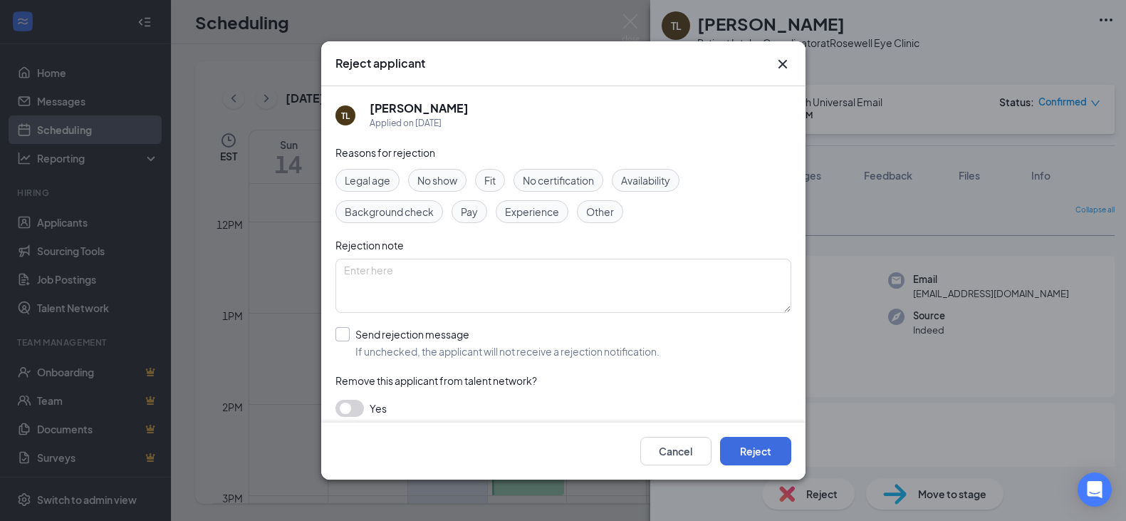
click at [339, 330] on input "Send rejection message If unchecked, the applicant will not receive a rejection…" at bounding box center [497, 342] width 324 height 31
checkbox input "true"
click at [763, 445] on button "Reject" at bounding box center [755, 451] width 71 height 28
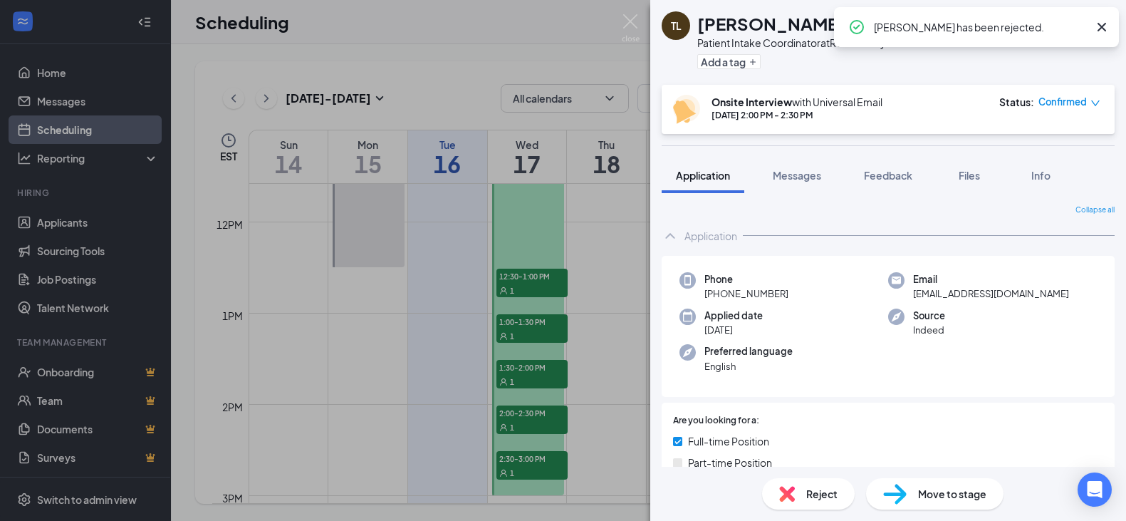
click at [539, 458] on div "[PERSON_NAME] [PERSON_NAME] Patient Intake Coordinator at Rosewell Eye Clinic A…" at bounding box center [563, 260] width 1126 height 521
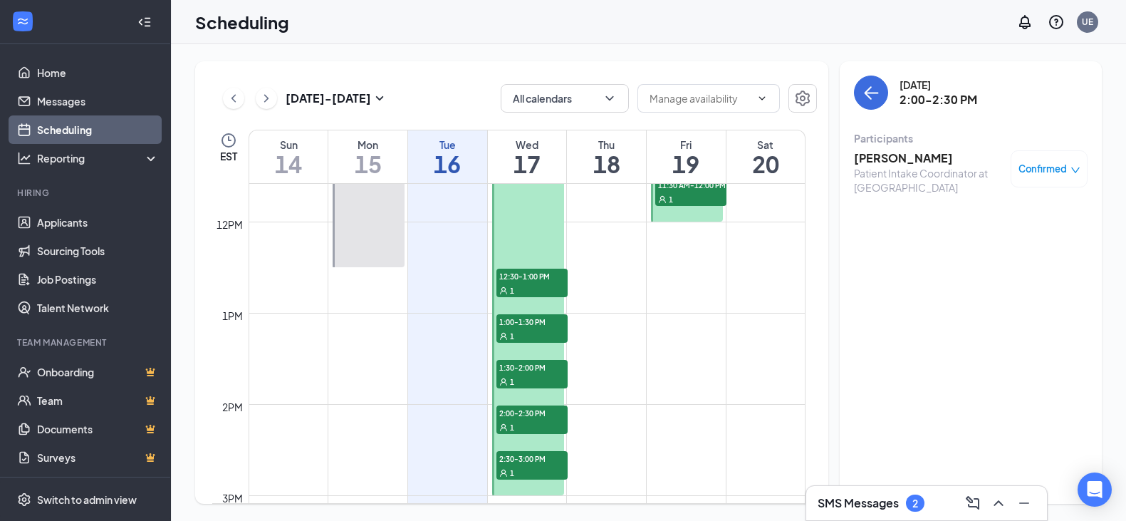
click at [539, 458] on span "2:30-3:00 PM" at bounding box center [531, 458] width 71 height 14
click at [913, 155] on h3 "[PERSON_NAME]" at bounding box center [929, 158] width 150 height 16
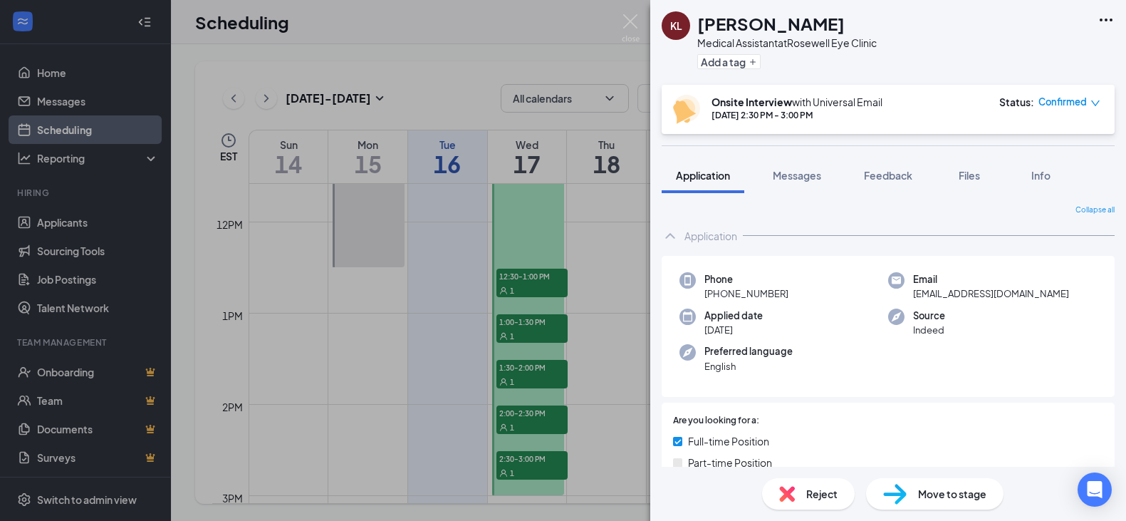
click at [824, 499] on span "Reject" at bounding box center [821, 494] width 31 height 16
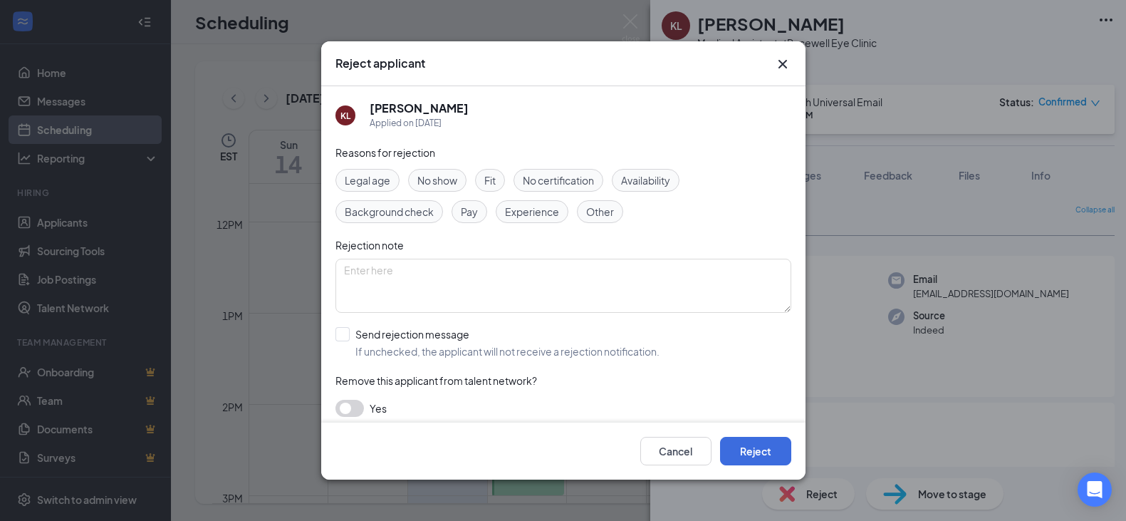
click at [337, 323] on div "Reasons for rejection Legal age No show Fit No certification Availability Backg…" at bounding box center [563, 288] width 456 height 286
click at [340, 328] on input "Send rejection message If unchecked, the applicant will not receive a rejection…" at bounding box center [497, 342] width 324 height 31
checkbox input "true"
click at [753, 444] on button "Reject" at bounding box center [755, 451] width 71 height 28
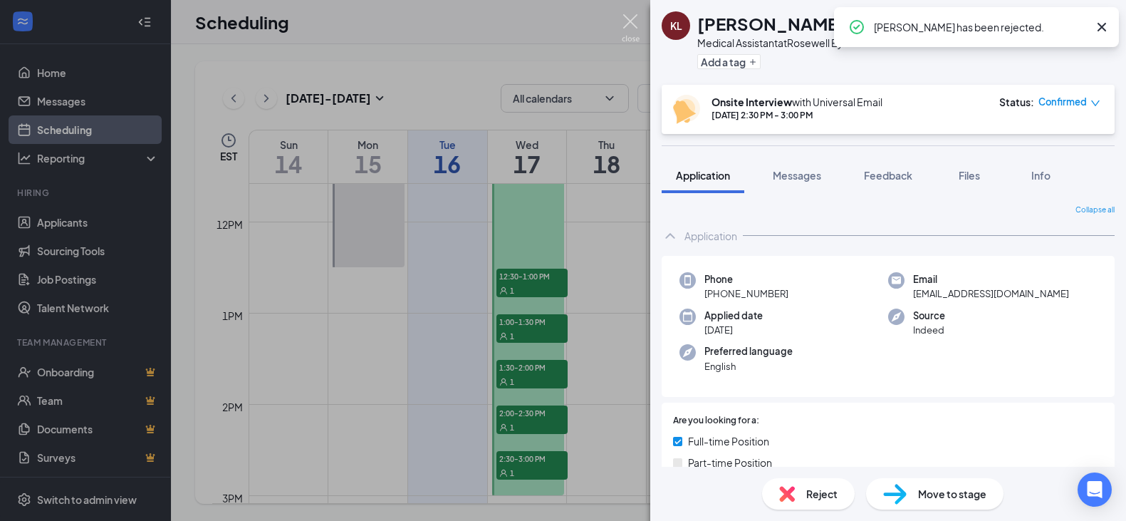
click at [630, 21] on img at bounding box center [631, 28] width 18 height 28
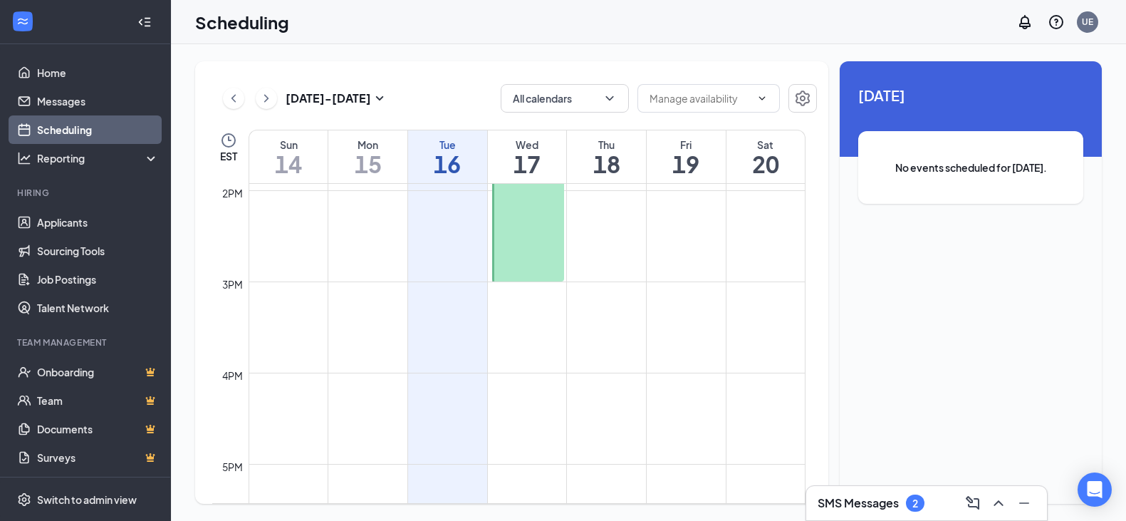
scroll to position [1056, 0]
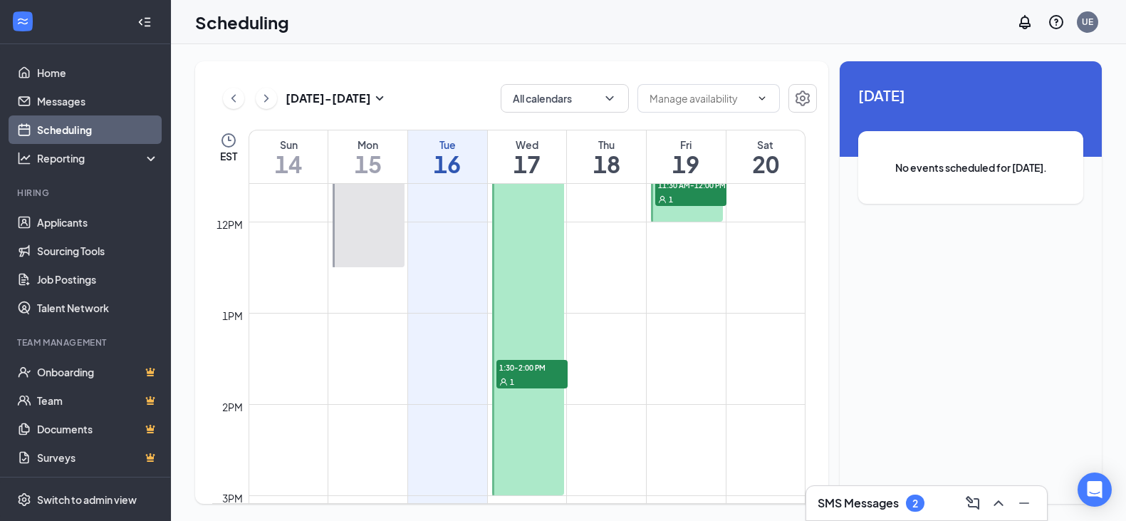
click at [546, 374] on div "1" at bounding box center [531, 381] width 71 height 14
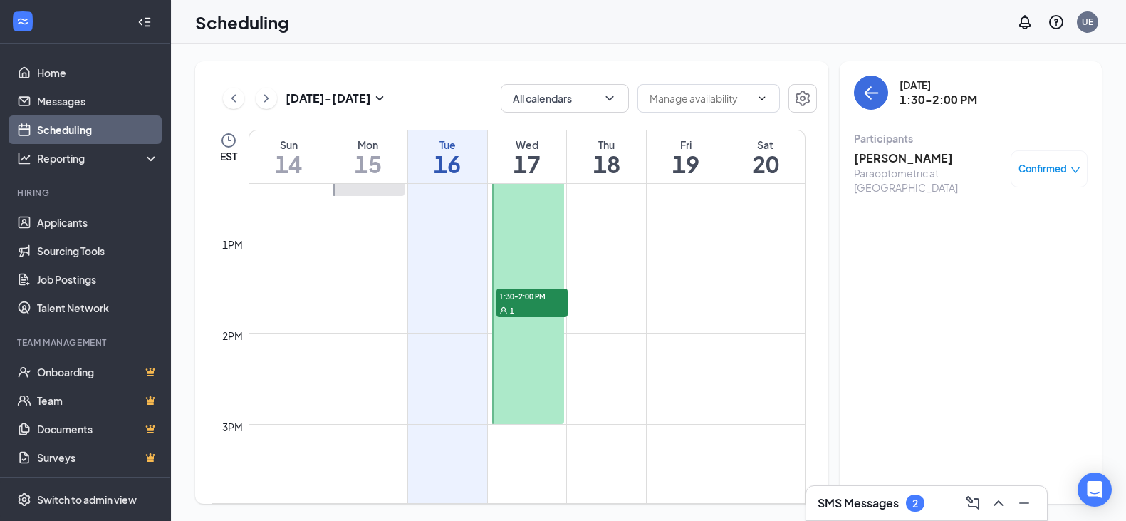
scroll to position [1056, 0]
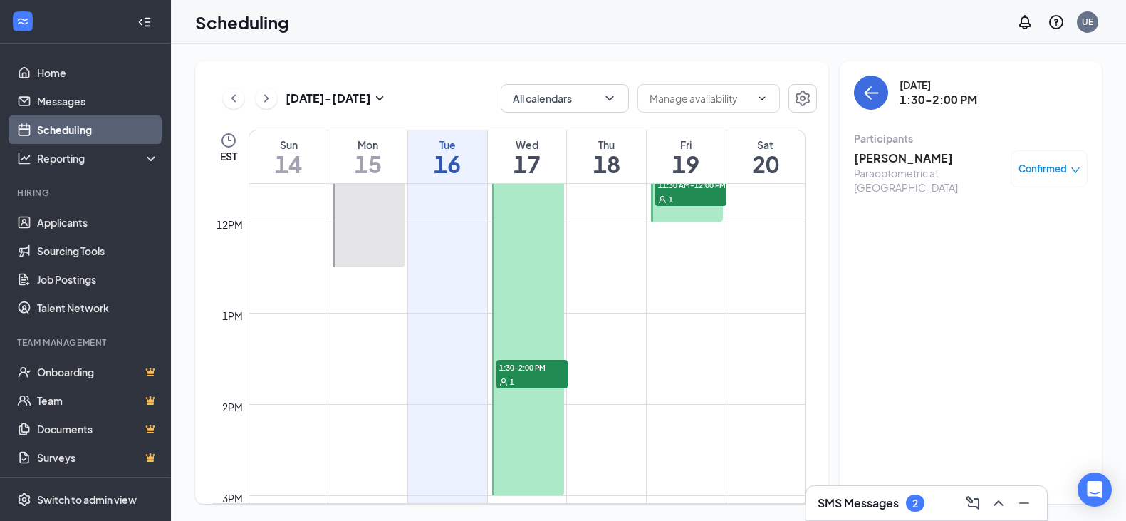
click at [527, 377] on div "1" at bounding box center [531, 381] width 71 height 14
click at [897, 158] on h3 "[PERSON_NAME]" at bounding box center [929, 158] width 150 height 16
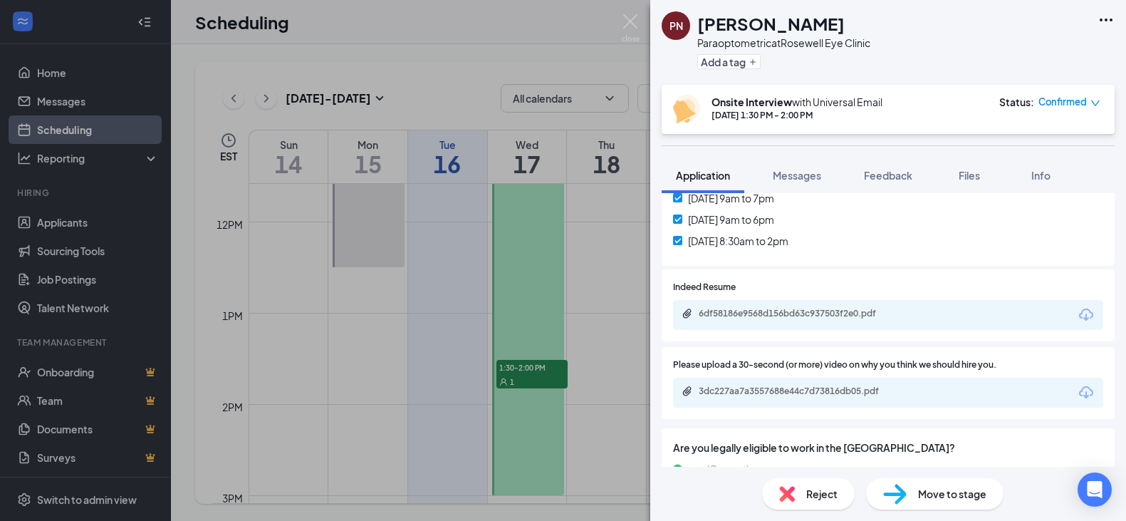
scroll to position [427, 0]
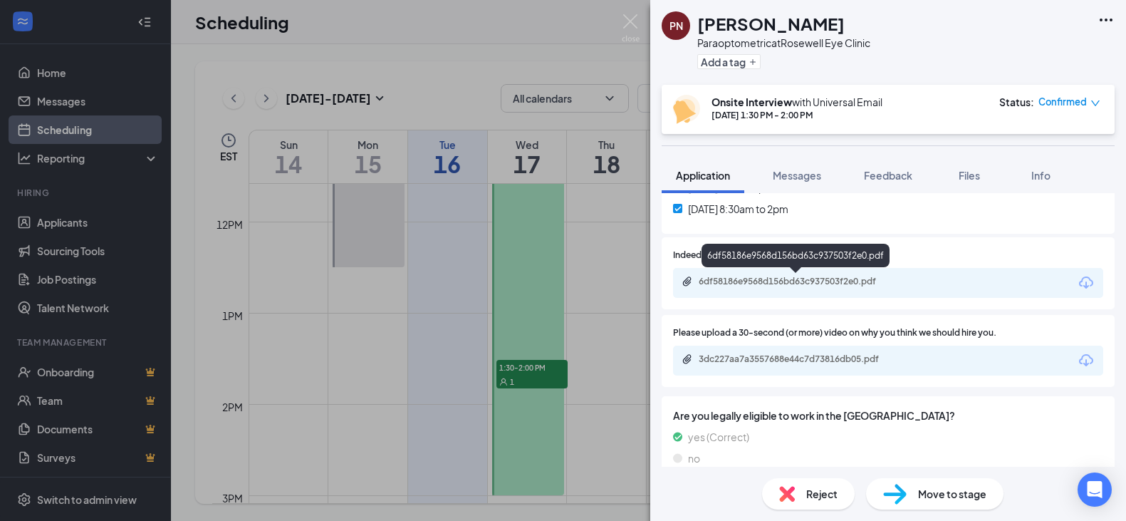
click at [788, 281] on div "6df58186e9568d156bd63c937503f2e0.pdf" at bounding box center [798, 281] width 199 height 11
click at [810, 496] on span "Reject" at bounding box center [821, 494] width 31 height 16
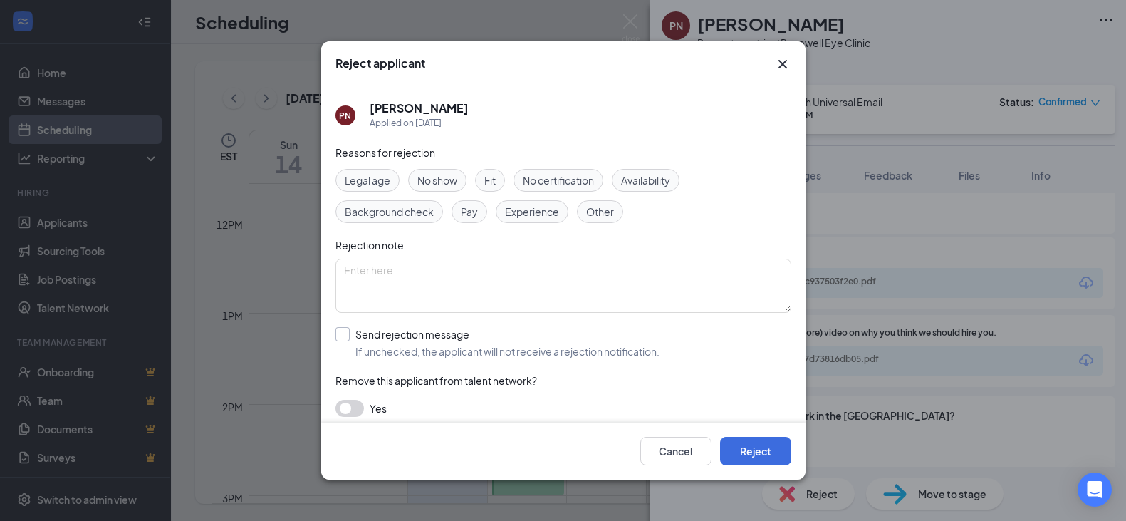
click at [341, 331] on input "Send rejection message If unchecked, the applicant will not receive a rejection…" at bounding box center [497, 342] width 324 height 31
checkbox input "true"
click at [743, 444] on button "Reject" at bounding box center [755, 451] width 71 height 28
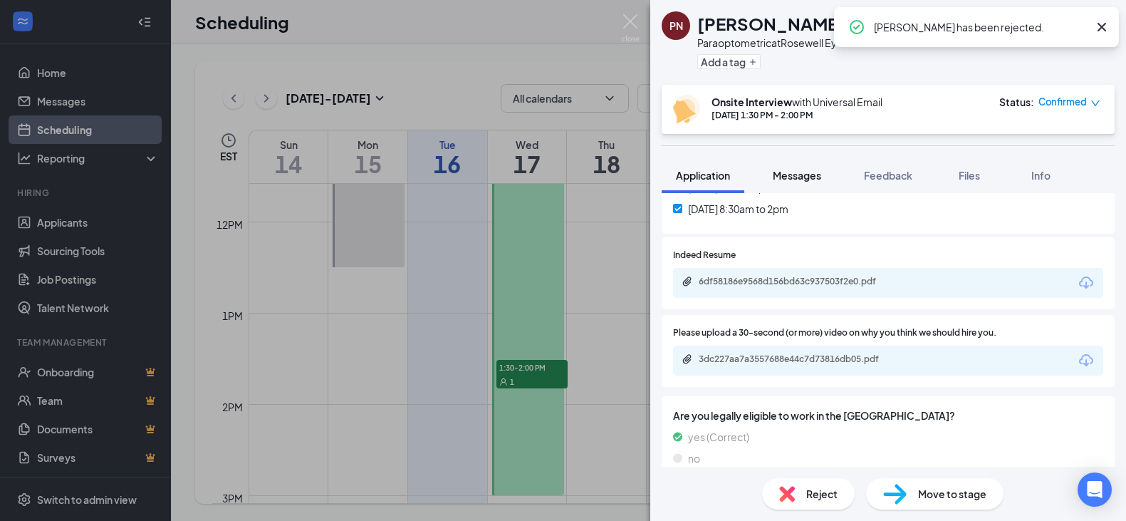
click at [791, 174] on span "Messages" at bounding box center [797, 175] width 48 height 13
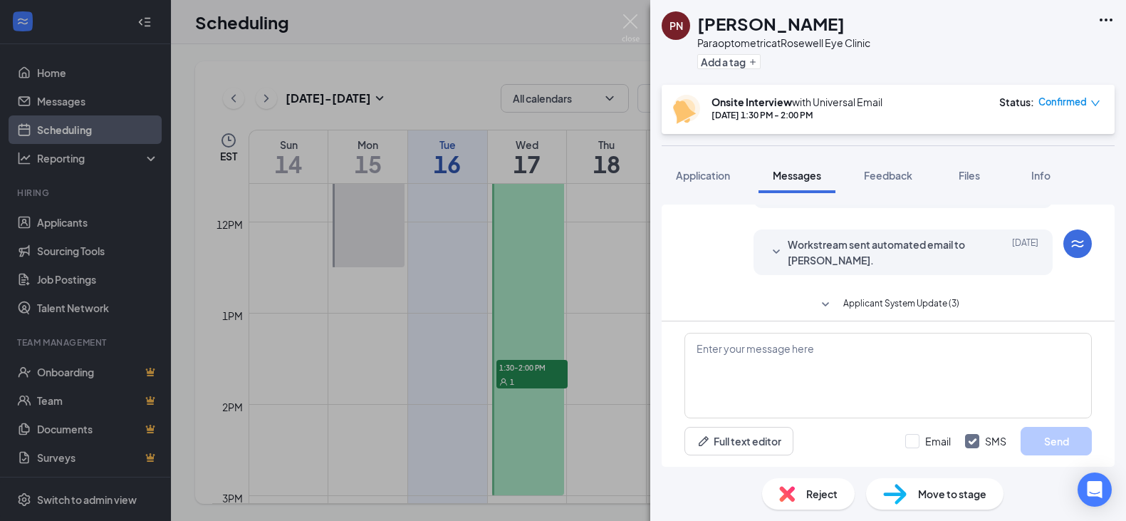
scroll to position [276, 0]
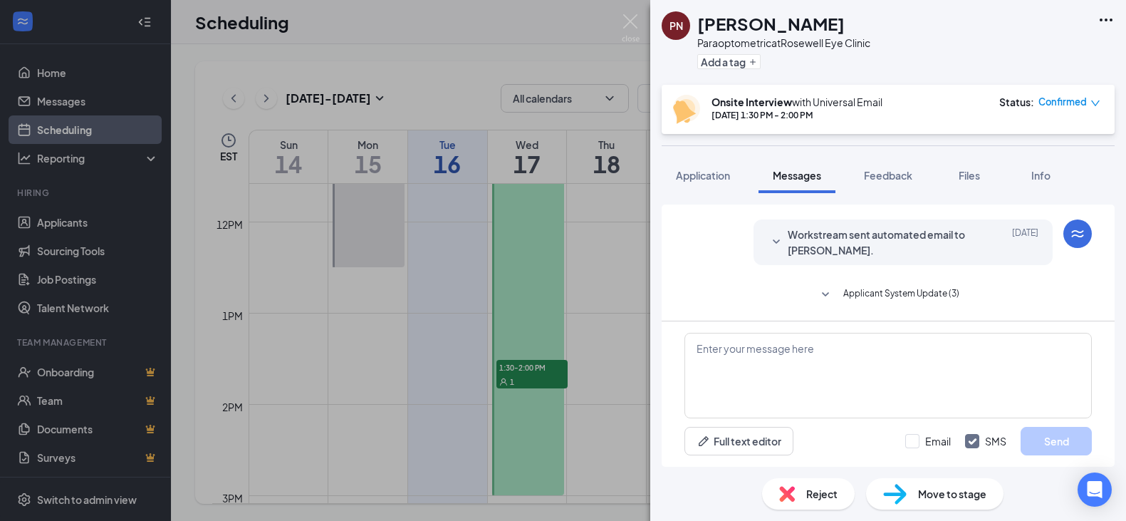
click at [897, 245] on span "Workstream sent automated email to [PERSON_NAME]." at bounding box center [881, 241] width 187 height 31
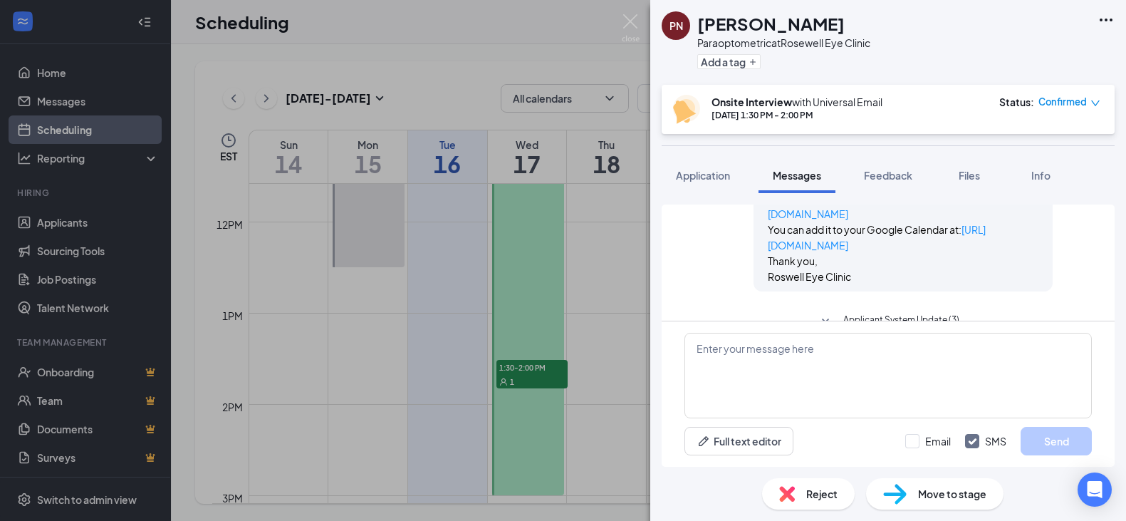
scroll to position [519, 0]
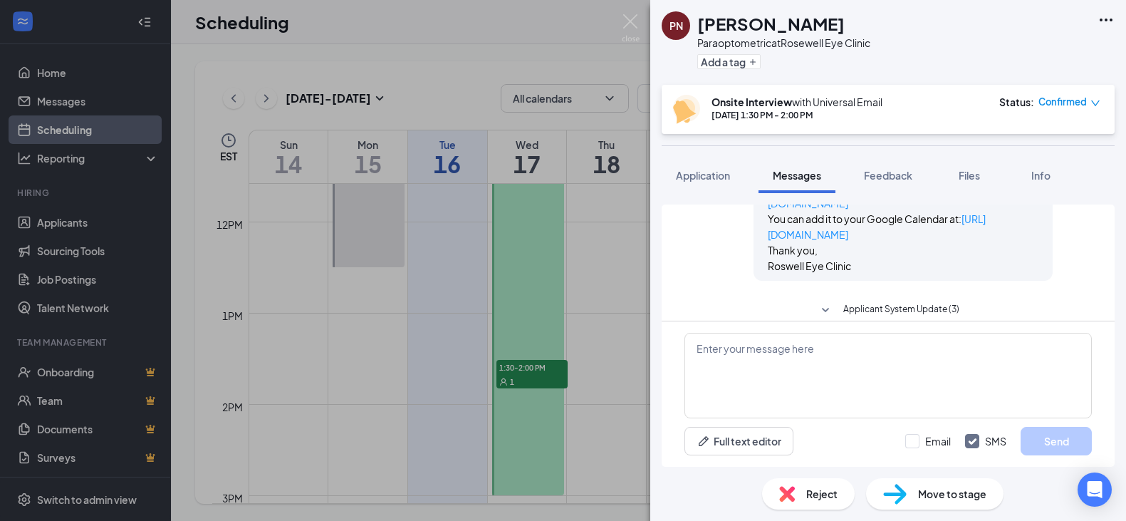
click at [823, 302] on icon "SmallChevronDown" at bounding box center [825, 310] width 17 height 17
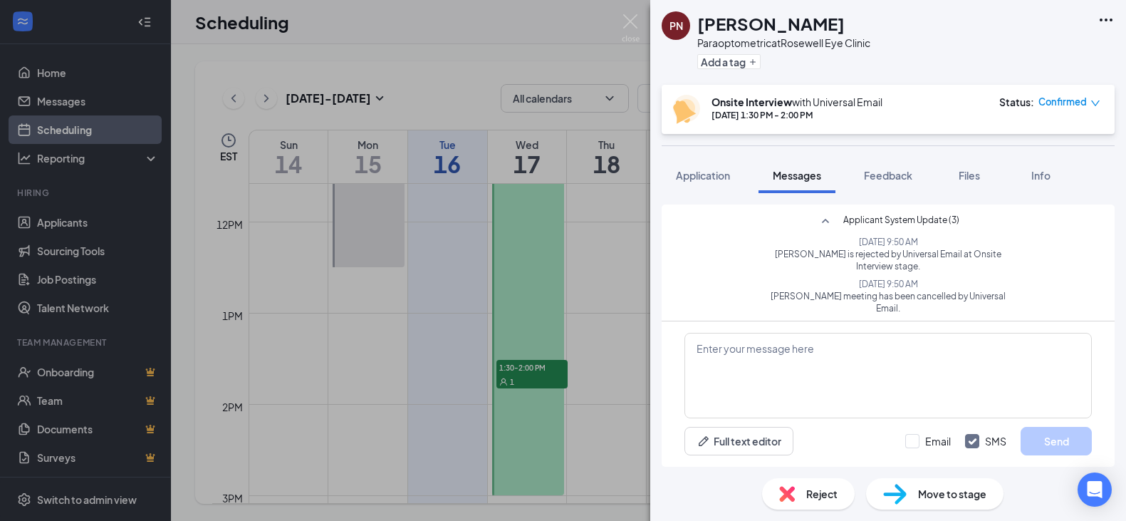
scroll to position [642, 0]
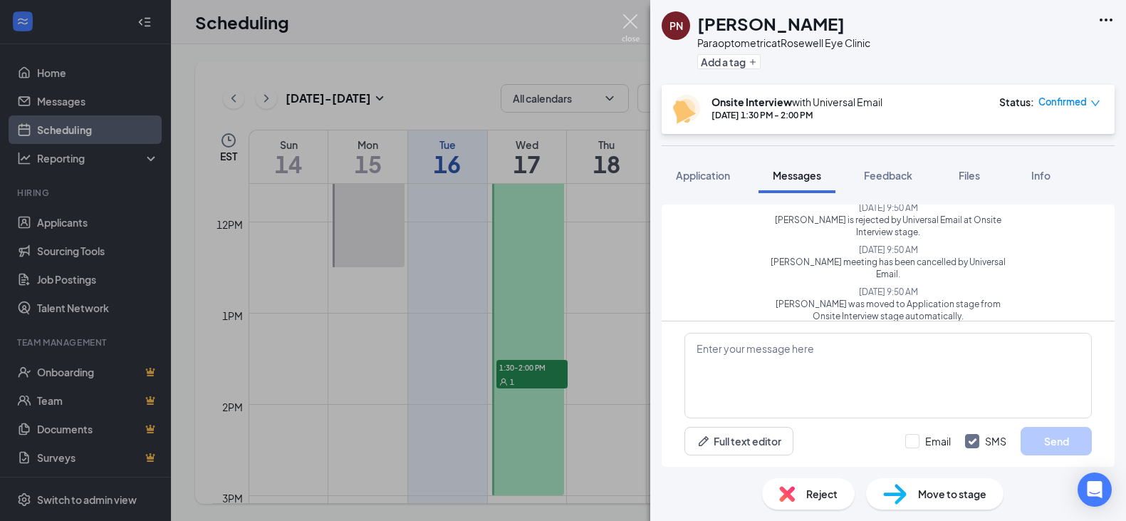
drag, startPoint x: 631, startPoint y: 14, endPoint x: 636, endPoint y: 24, distance: 10.5
click at [630, 14] on img at bounding box center [631, 28] width 18 height 28
